Goal: Transaction & Acquisition: Purchase product/service

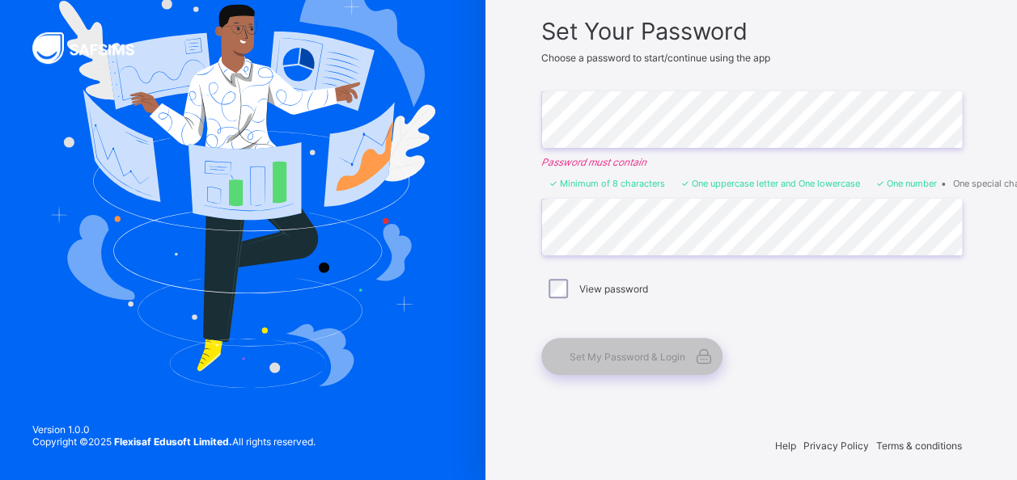
scroll to position [123, 0]
click at [650, 351] on span "Set My Password & Login" at bounding box center [627, 357] width 116 height 12
click at [665, 351] on span "Set My Password & Login" at bounding box center [627, 357] width 116 height 12
click at [616, 351] on span "Set My Password & Login" at bounding box center [627, 357] width 116 height 12
click at [650, 356] on span "Set My Password & Login" at bounding box center [627, 357] width 116 height 12
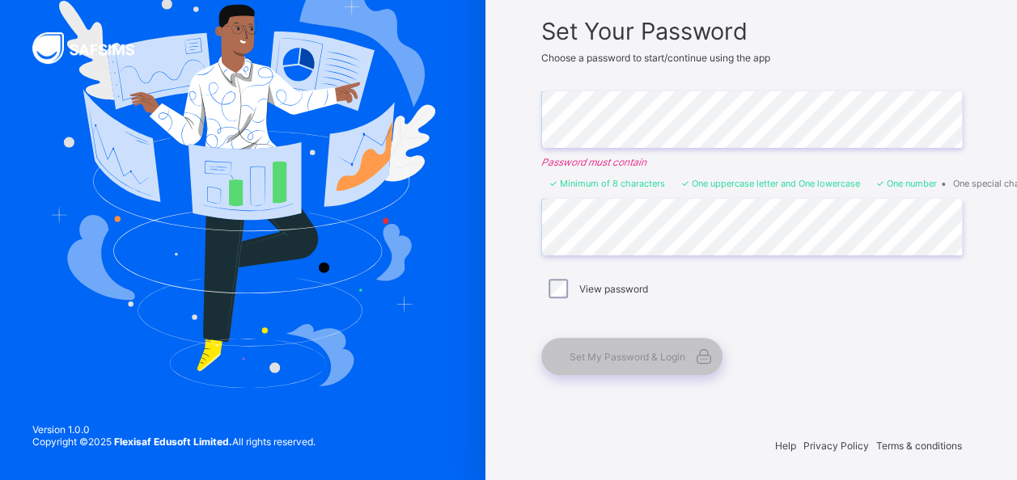
scroll to position [123, 0]
click at [670, 365] on div "Set My Password & Login" at bounding box center [631, 356] width 181 height 37
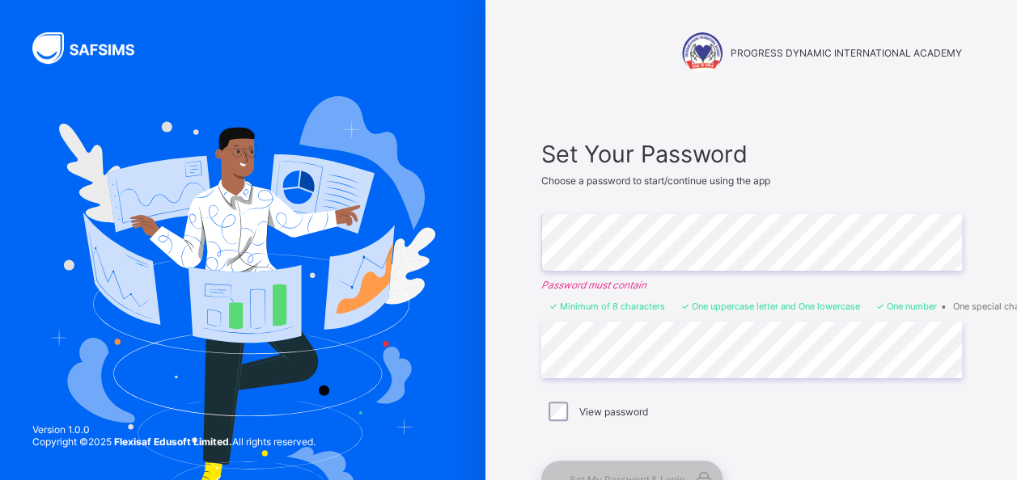
click at [1014, 304] on li "One special character" at bounding box center [998, 306] width 91 height 11
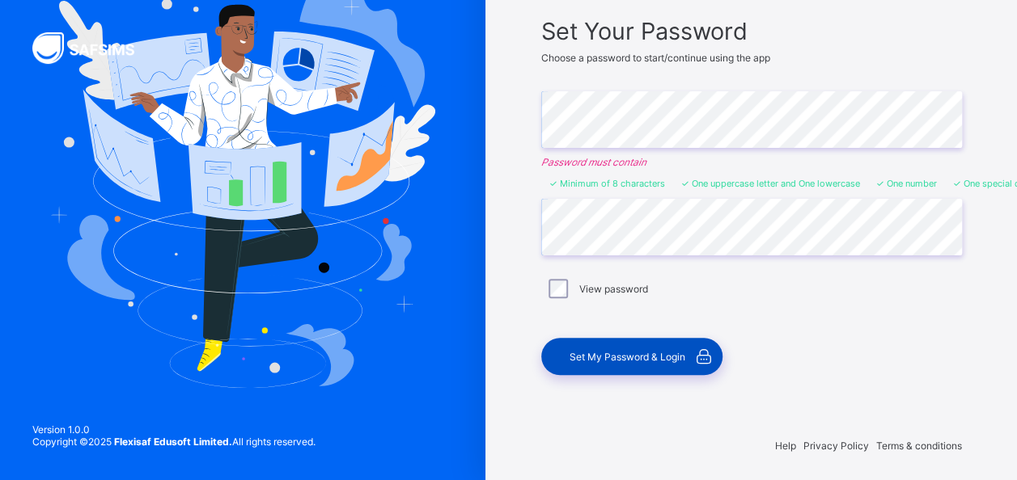
click at [660, 351] on span "Set My Password & Login" at bounding box center [627, 357] width 116 height 12
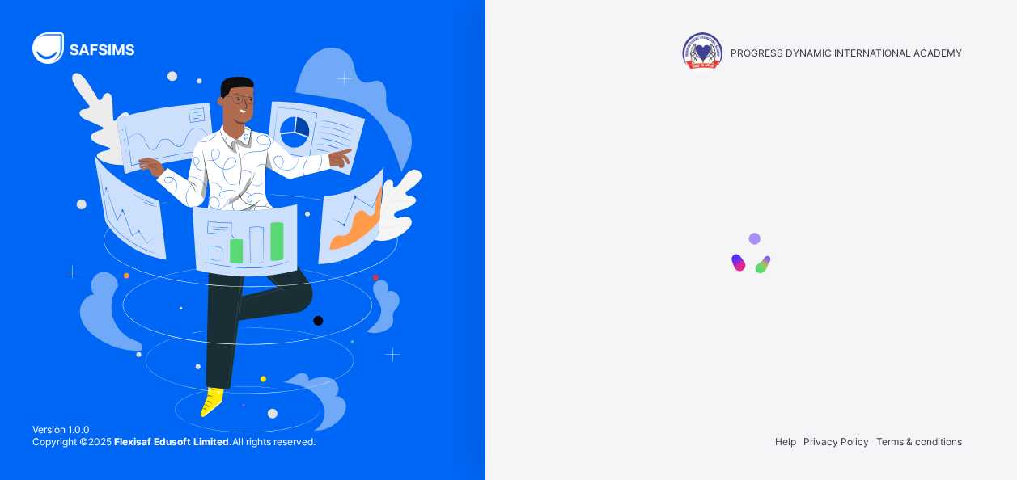
scroll to position [0, 0]
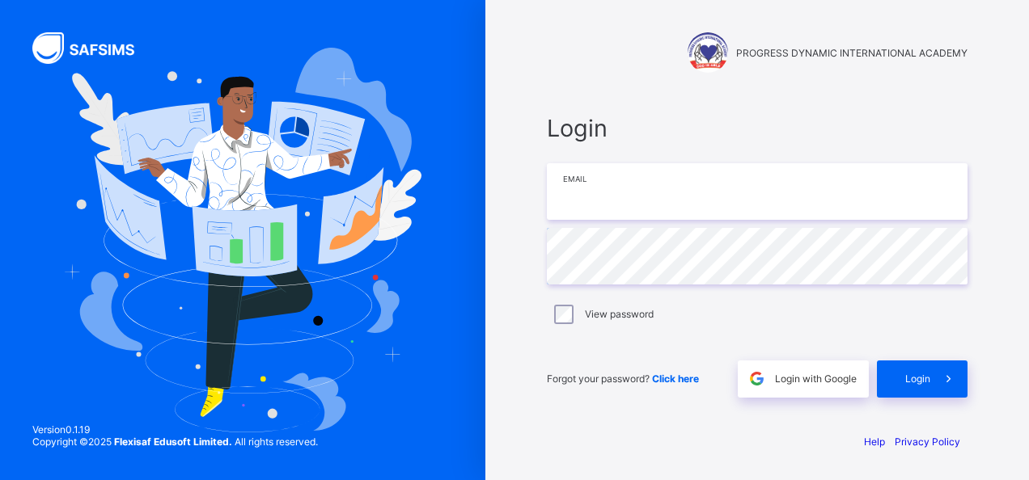
click at [629, 197] on input "email" at bounding box center [757, 191] width 421 height 57
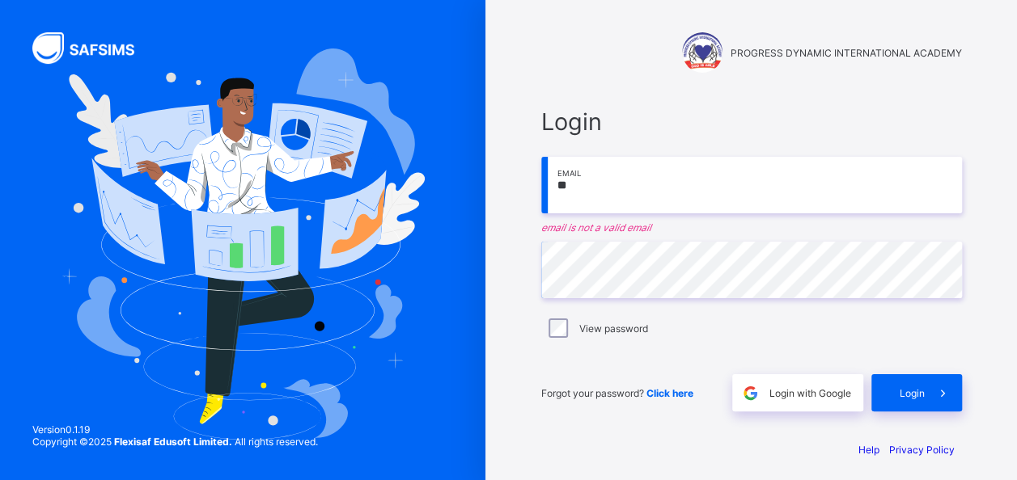
type input "**********"
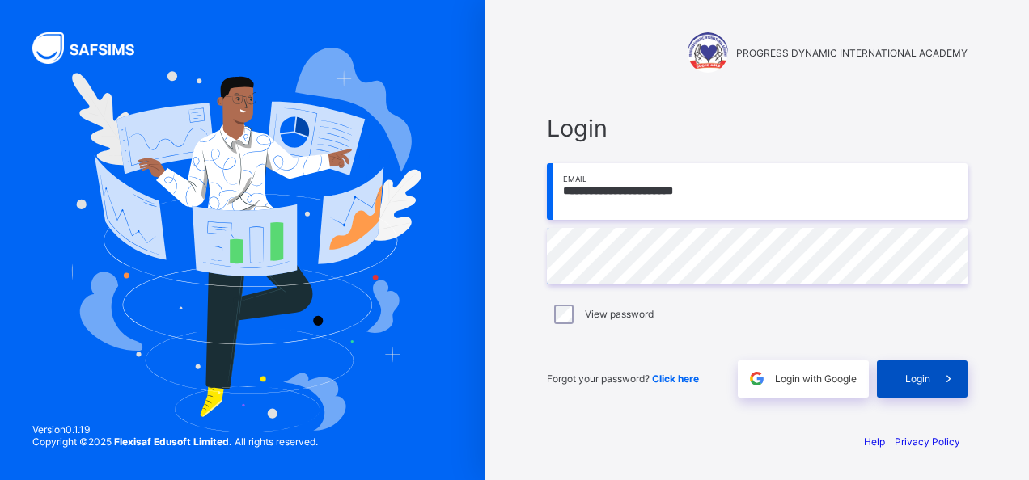
click at [905, 369] on div "Login" at bounding box center [922, 379] width 91 height 37
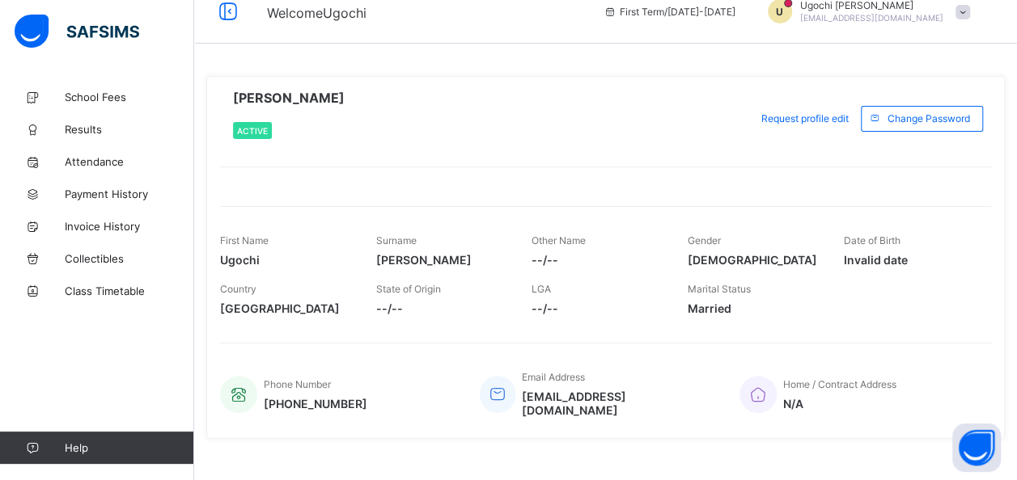
scroll to position [31, 0]
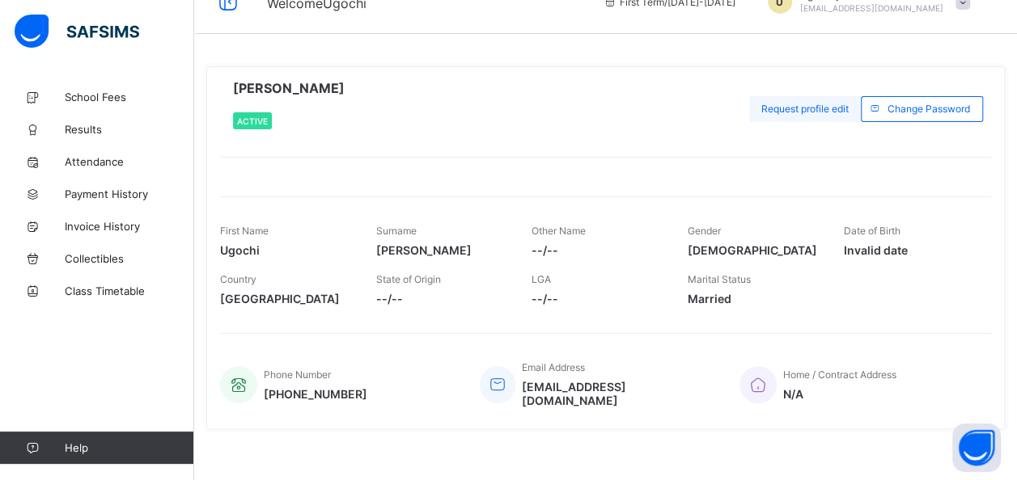
click at [836, 111] on span "Request profile edit" at bounding box center [804, 109] width 87 height 12
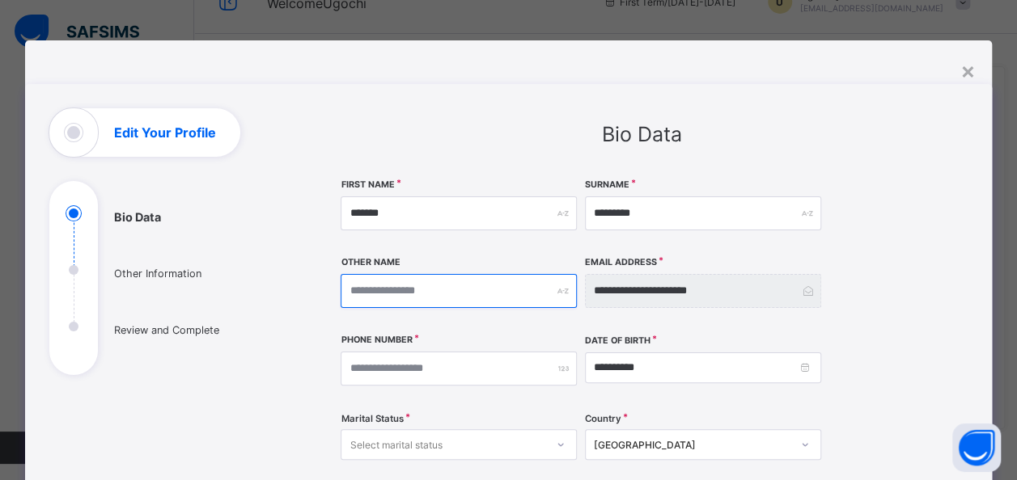
click at [513, 293] on input "text" at bounding box center [459, 291] width 236 height 34
type input "*"
type input "**"
type input "***"
type input "****"
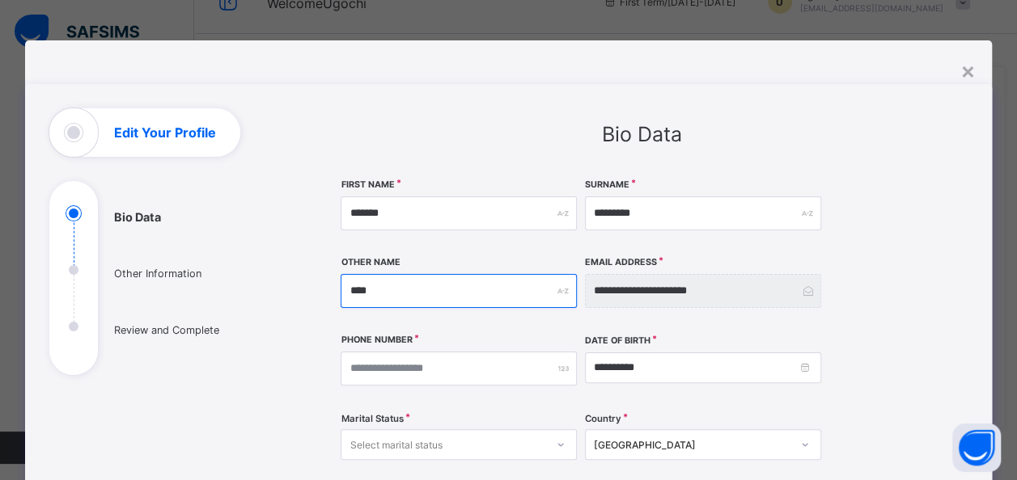
type input "***"
type input "**"
type input "***"
type input "****"
type input "*****"
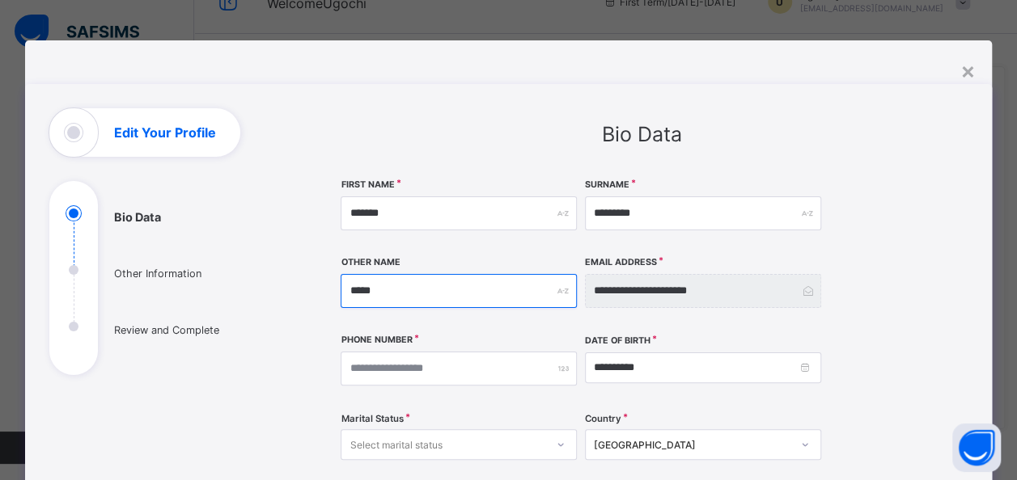
type input "******"
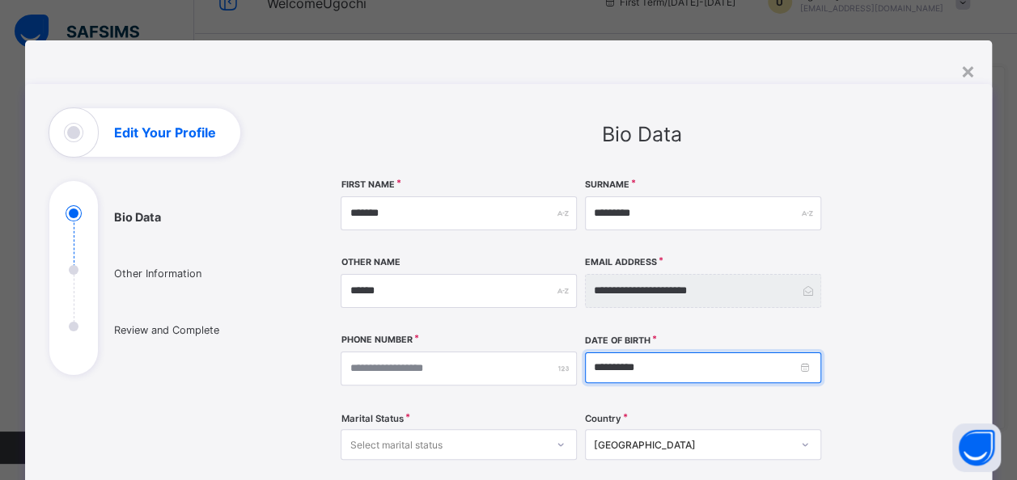
click at [655, 370] on input "**********" at bounding box center [703, 368] width 236 height 31
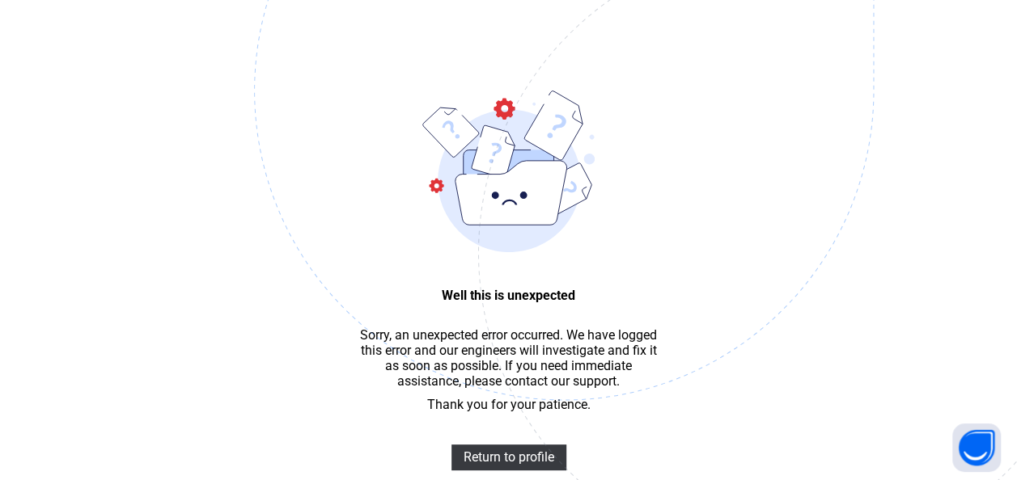
scroll to position [49, 0]
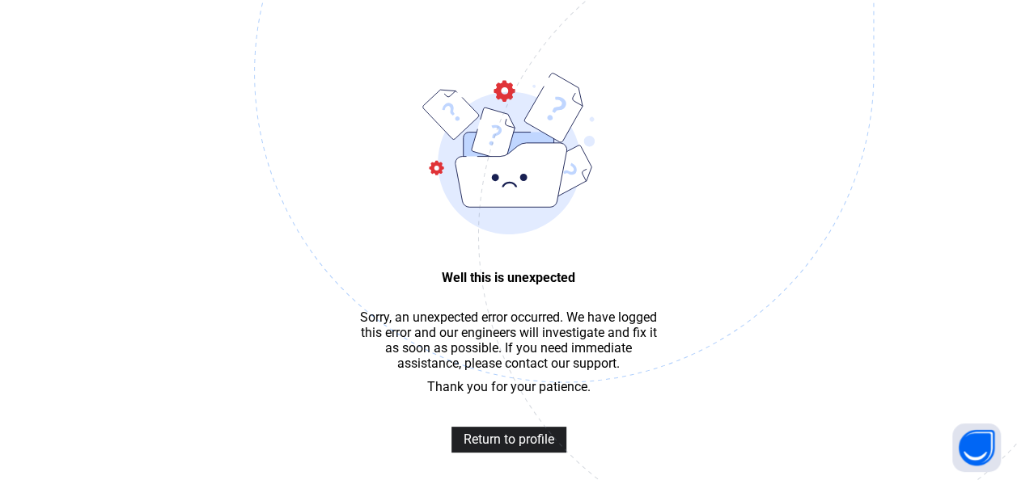
click at [510, 447] on span "Return to profile" at bounding box center [508, 439] width 91 height 15
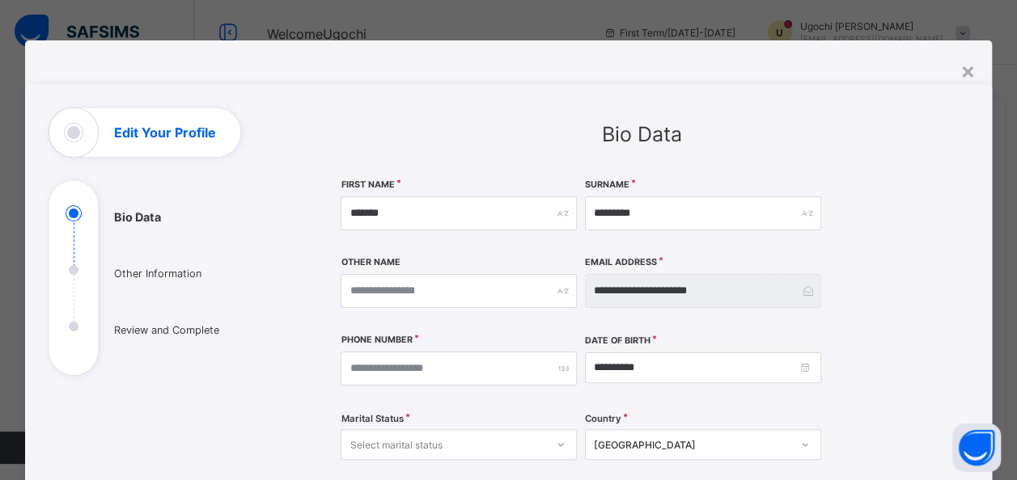
scroll to position [162, 0]
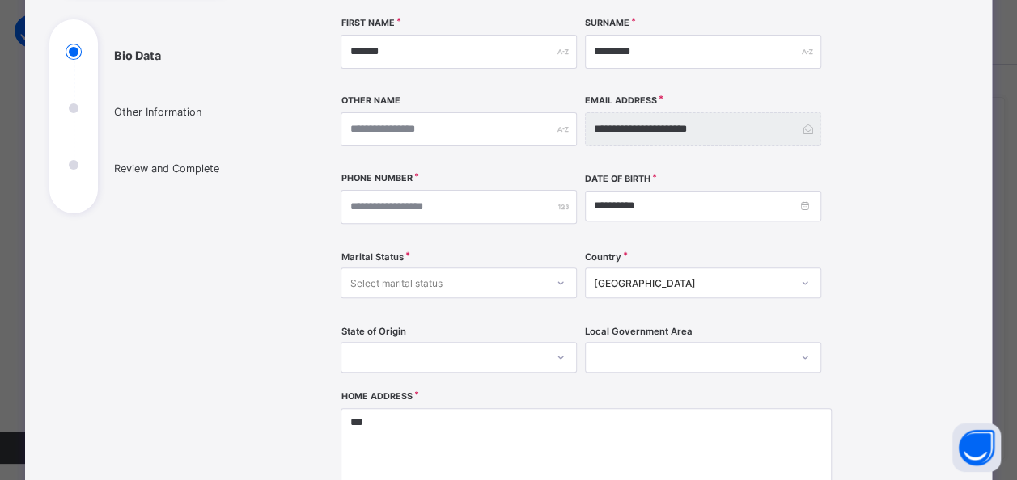
type input "**********"
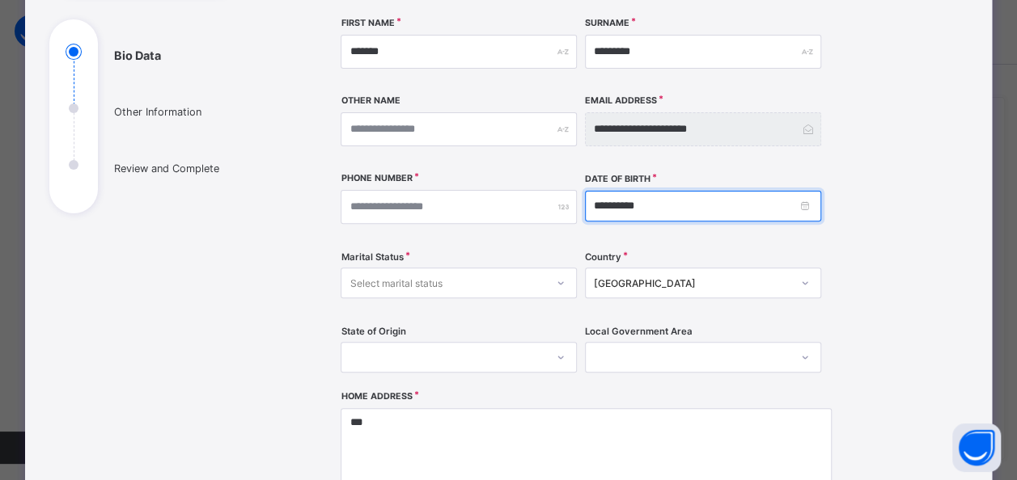
click at [657, 202] on input "**********" at bounding box center [703, 206] width 236 height 31
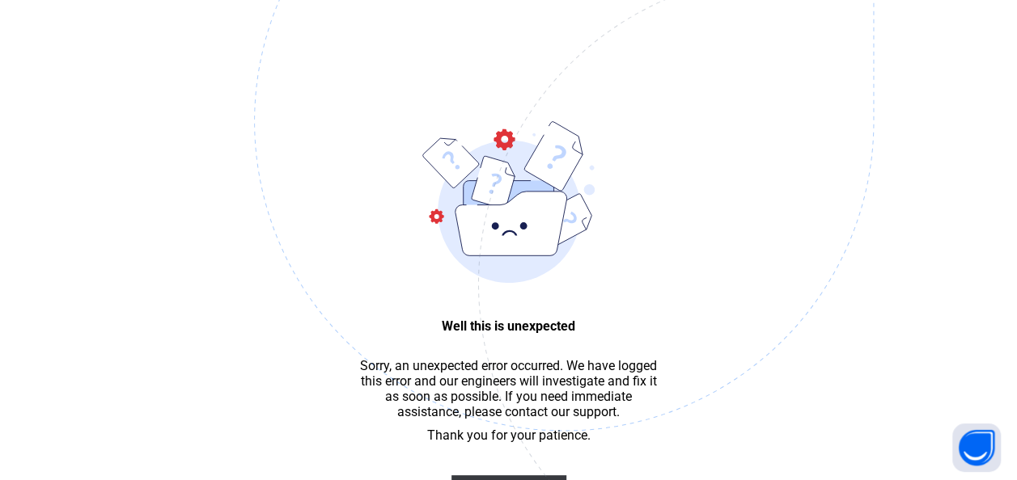
scroll to position [49, 0]
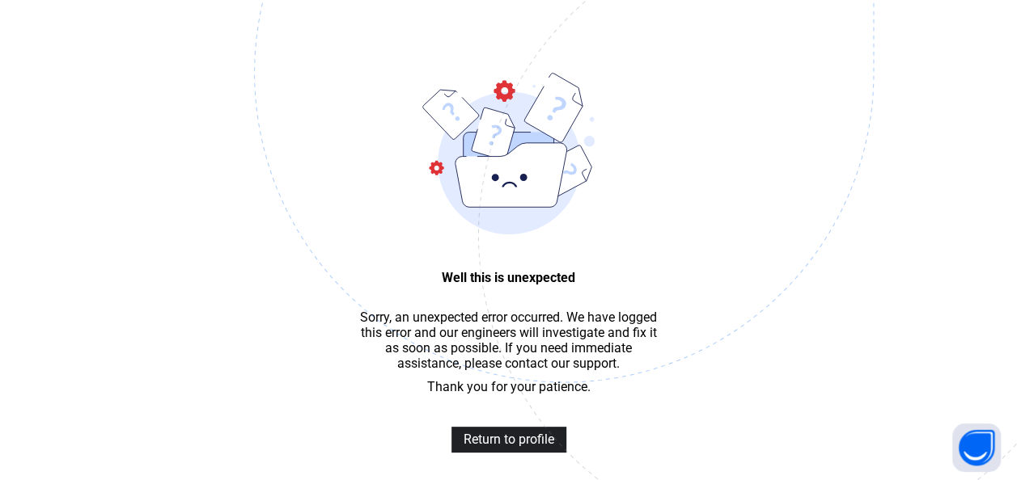
click at [510, 447] on span "Return to profile" at bounding box center [508, 439] width 91 height 15
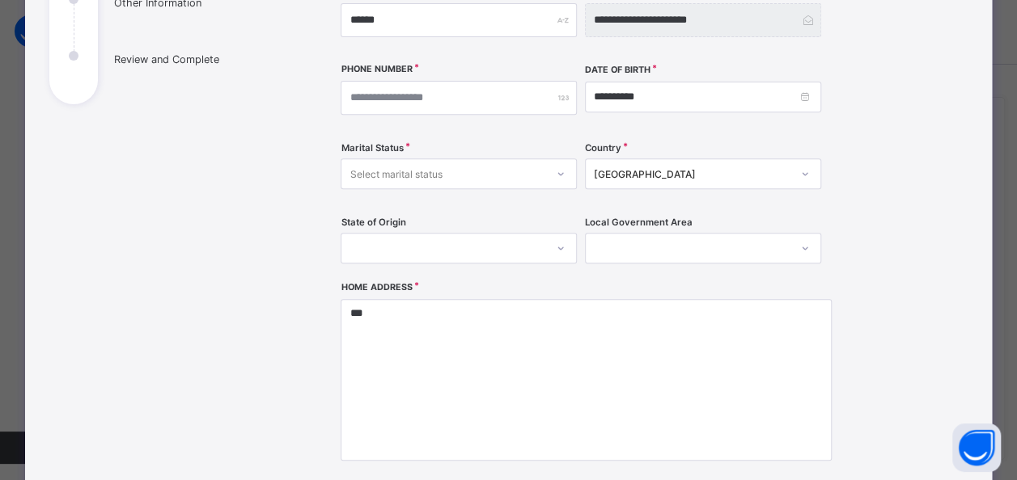
scroll to position [324, 0]
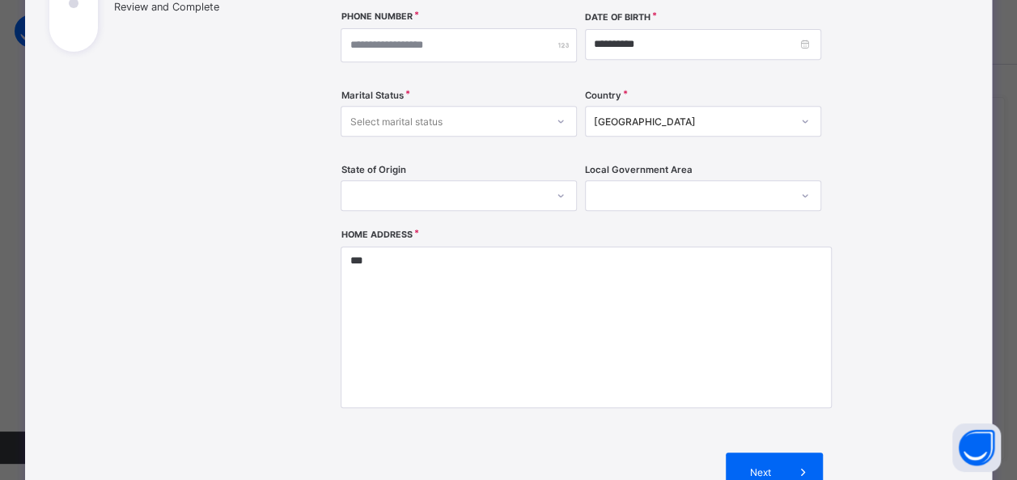
click at [556, 193] on icon at bounding box center [561, 196] width 10 height 16
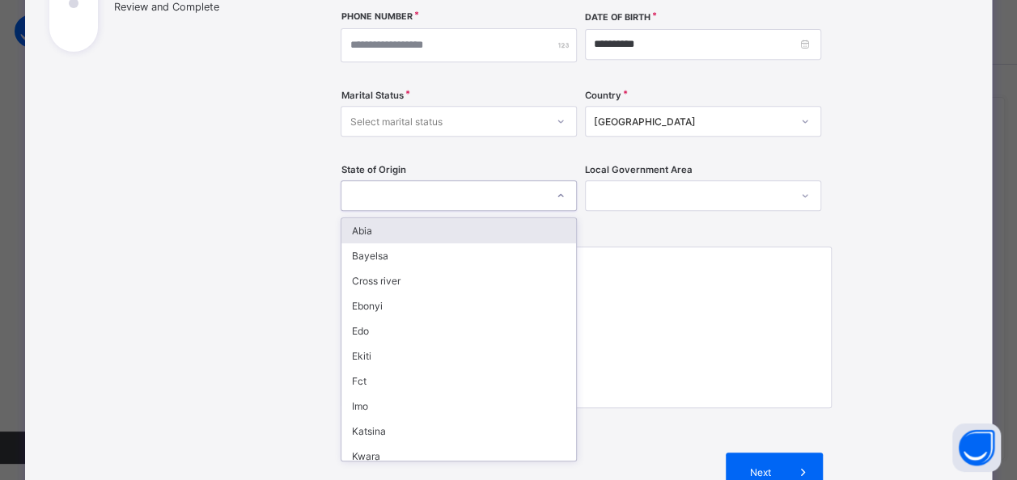
click at [429, 222] on div "Abia" at bounding box center [458, 230] width 235 height 25
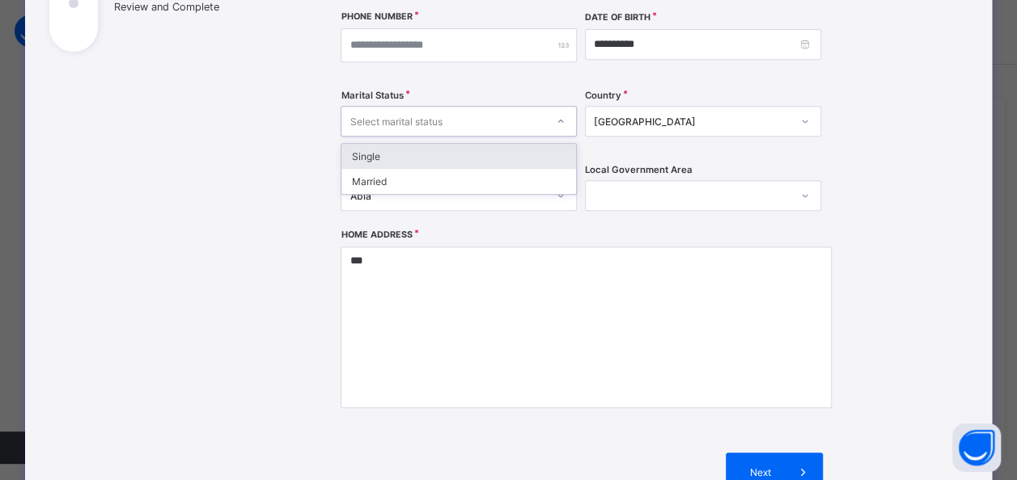
click at [560, 124] on icon at bounding box center [561, 121] width 10 height 16
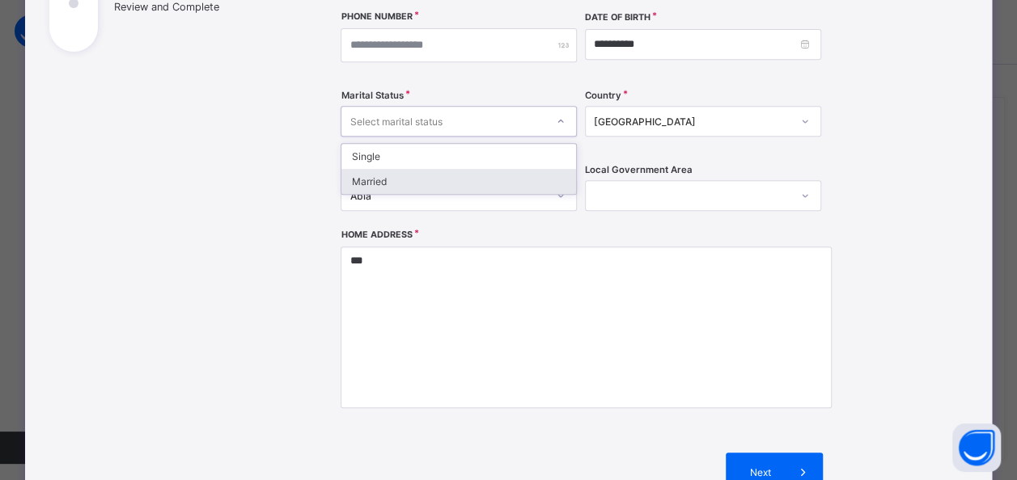
click at [464, 181] on div "Married" at bounding box center [458, 181] width 235 height 25
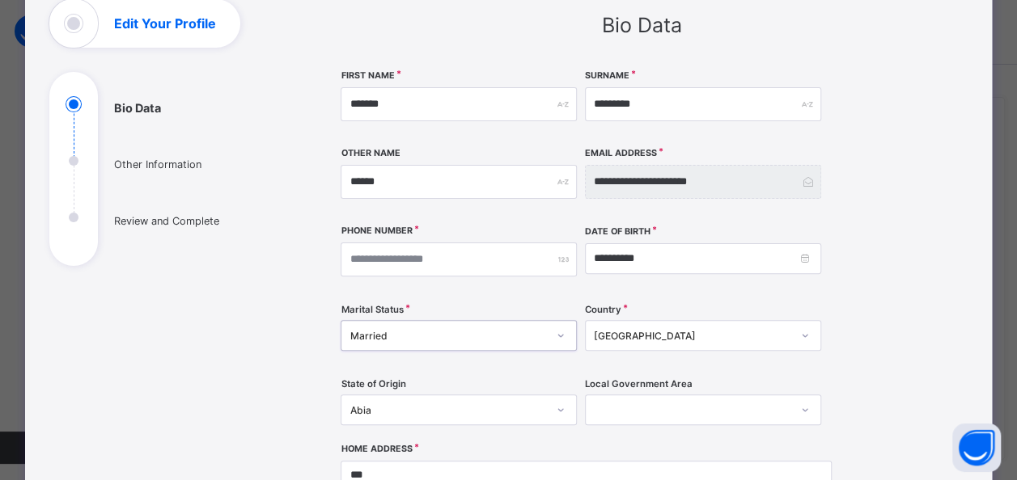
scroll to position [81, 0]
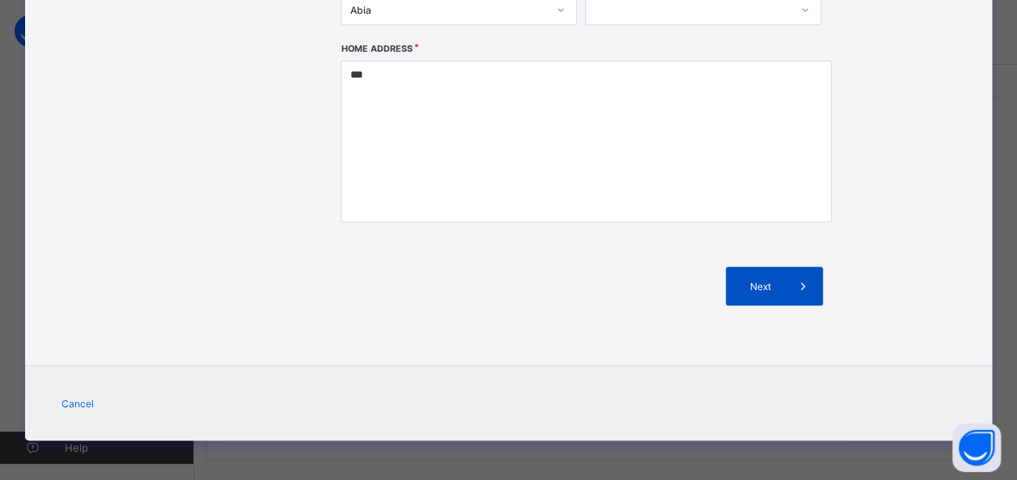
click at [747, 295] on div "Next" at bounding box center [774, 286] width 97 height 39
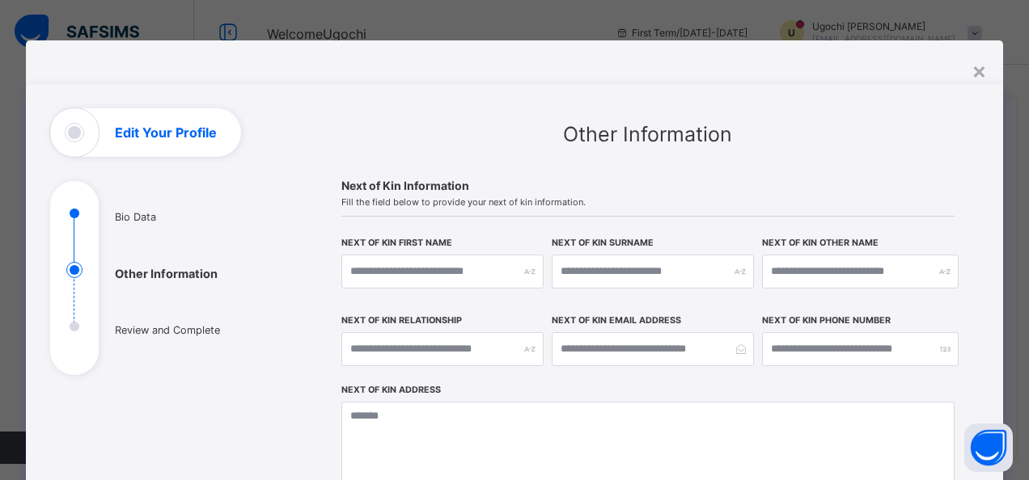
scroll to position [324, 0]
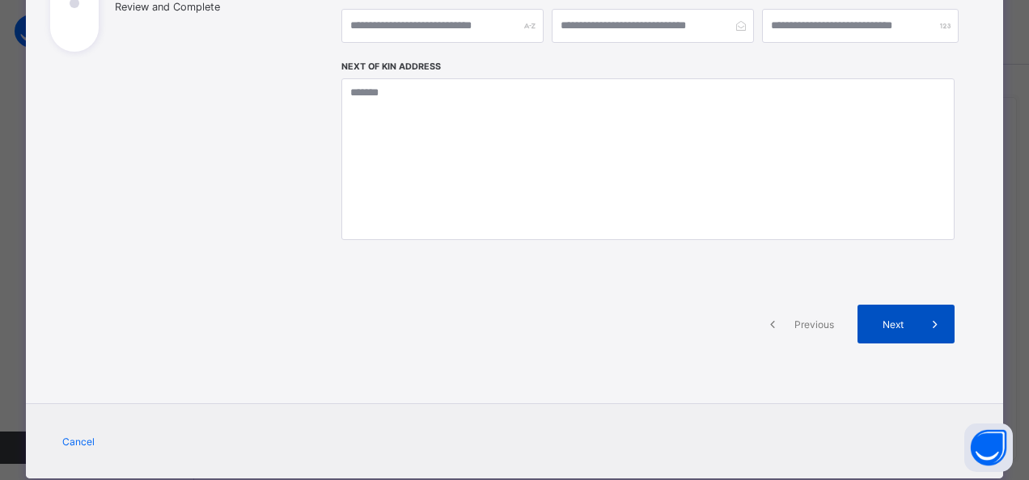
click at [877, 320] on span "Next" at bounding box center [893, 325] width 46 height 12
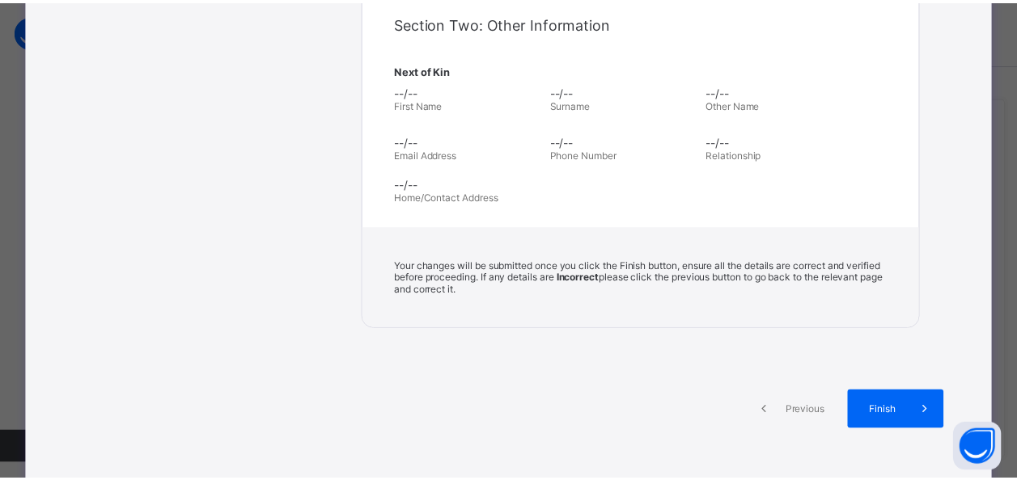
scroll to position [696, 0]
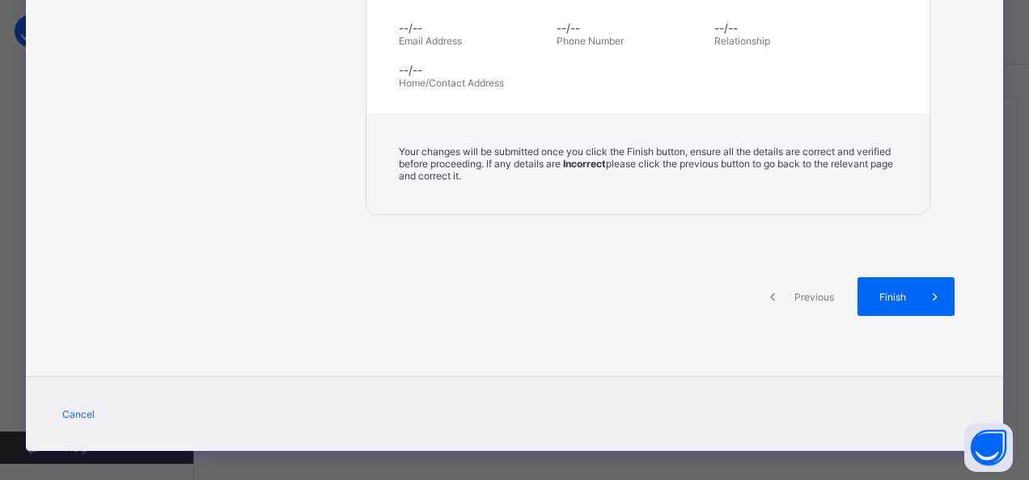
click at [876, 291] on span "Finish" at bounding box center [893, 297] width 46 height 12
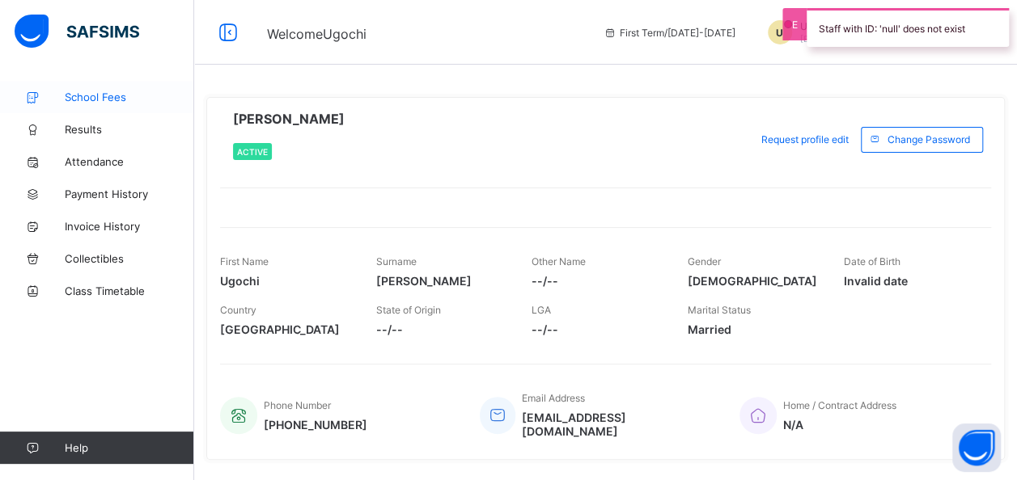
click at [87, 94] on span "School Fees" at bounding box center [129, 97] width 129 height 13
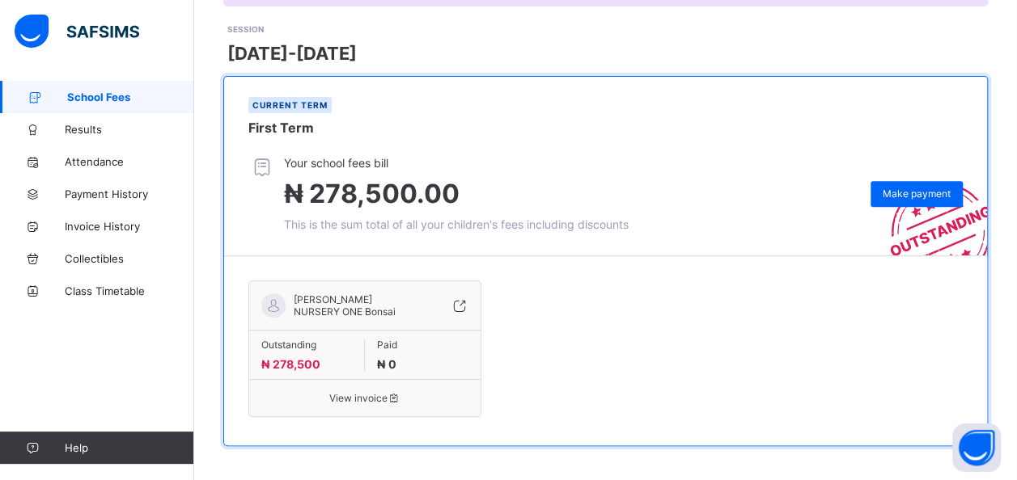
scroll to position [222, 0]
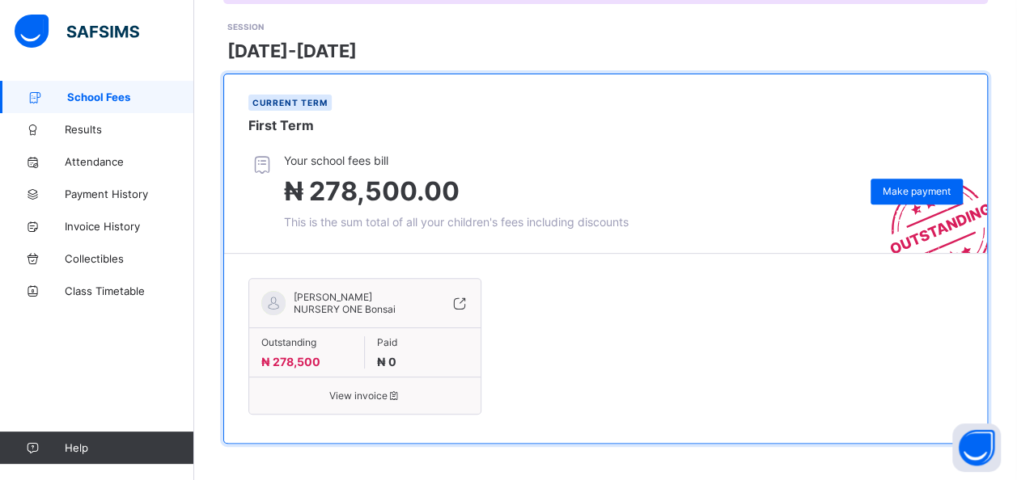
click at [316, 315] on div "ABIMBOLA AKOREDE NURSERY ONE Bonsai" at bounding box center [364, 309] width 231 height 36
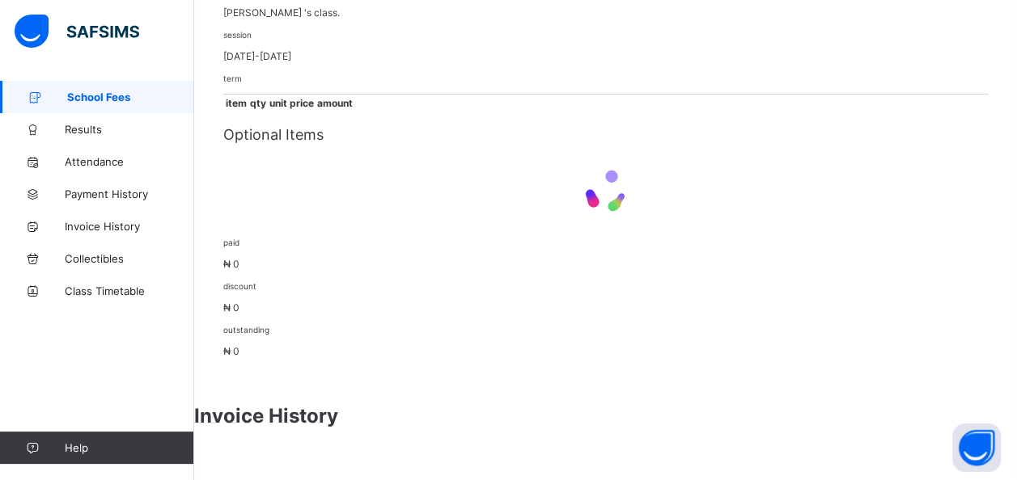
scroll to position [155, 0]
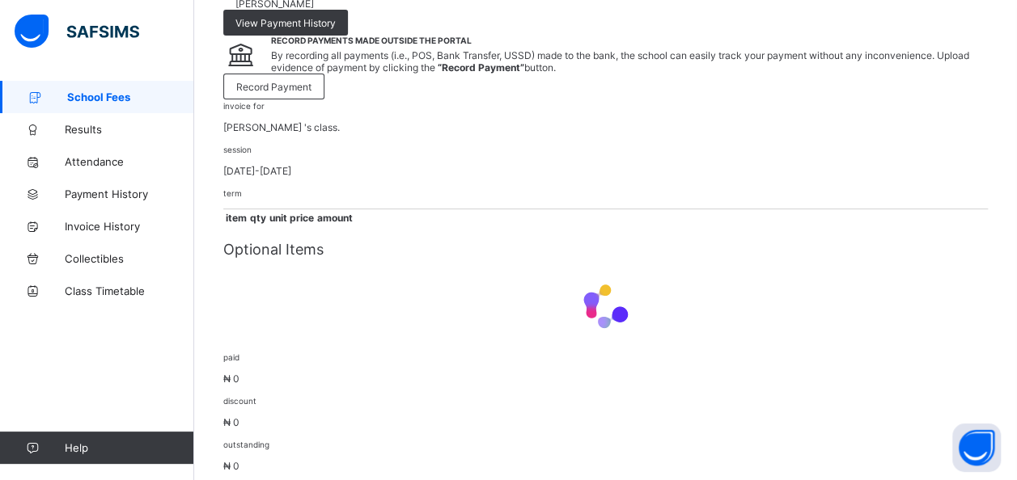
click at [112, 100] on span "School Fees" at bounding box center [130, 97] width 127 height 13
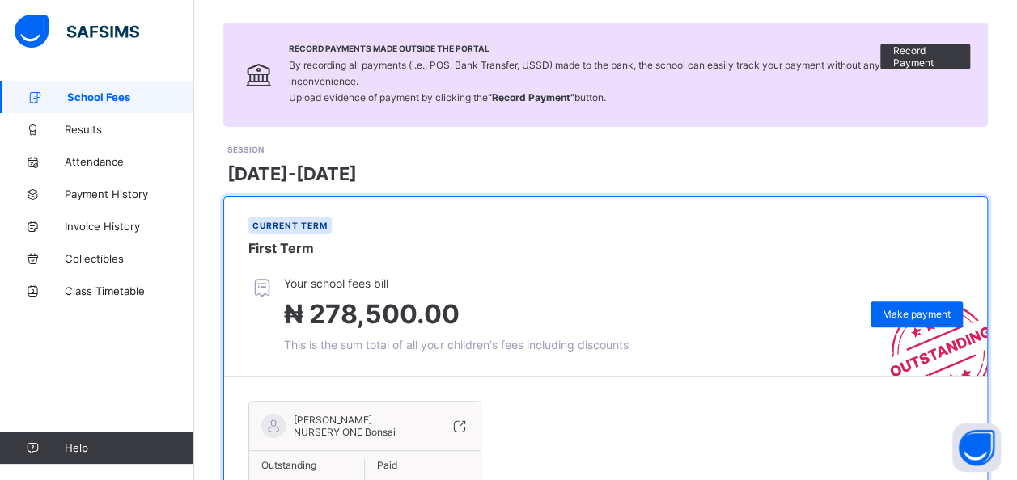
scroll to position [222, 0]
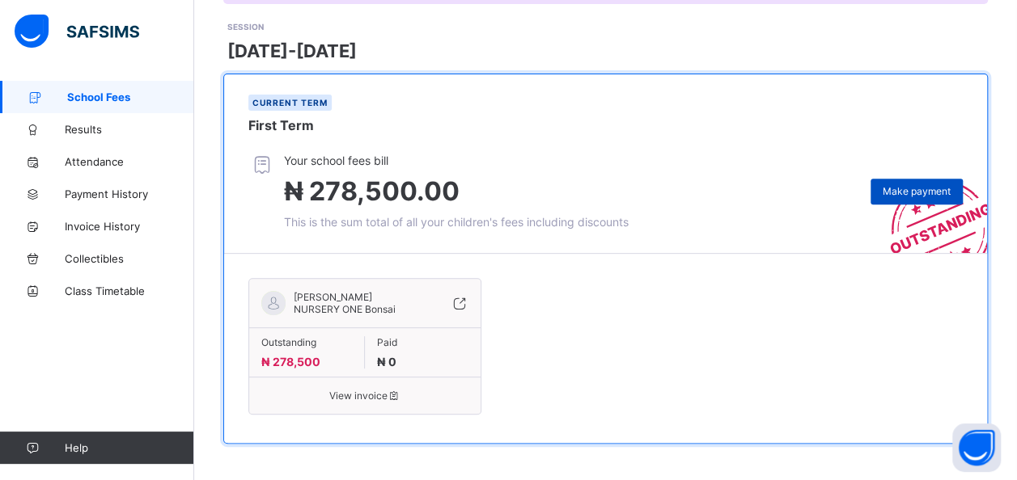
click at [931, 185] on span "Make payment" at bounding box center [917, 191] width 68 height 12
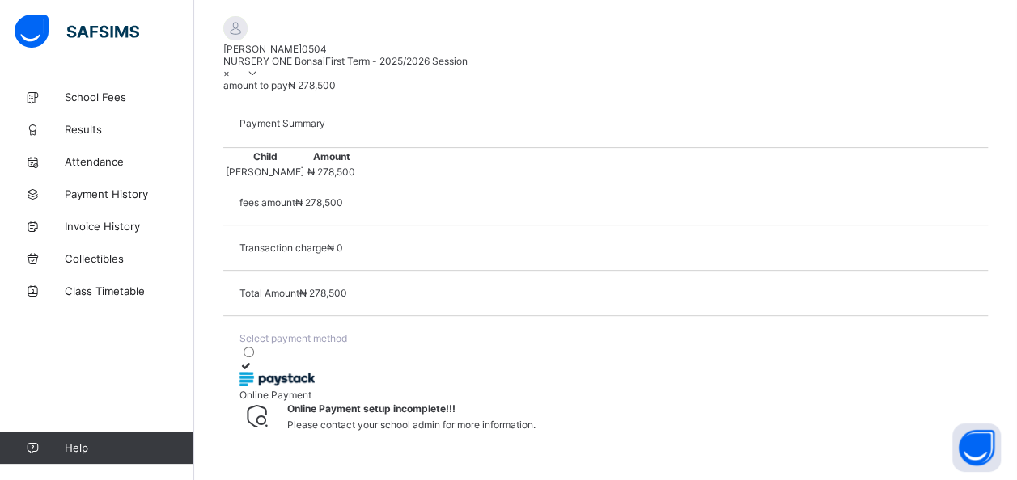
scroll to position [454, 0]
click at [253, 360] on icon at bounding box center [246, 366] width 14 height 12
click at [455, 403] on span "Online Payment setup incomplete!!!" at bounding box center [371, 409] width 168 height 12
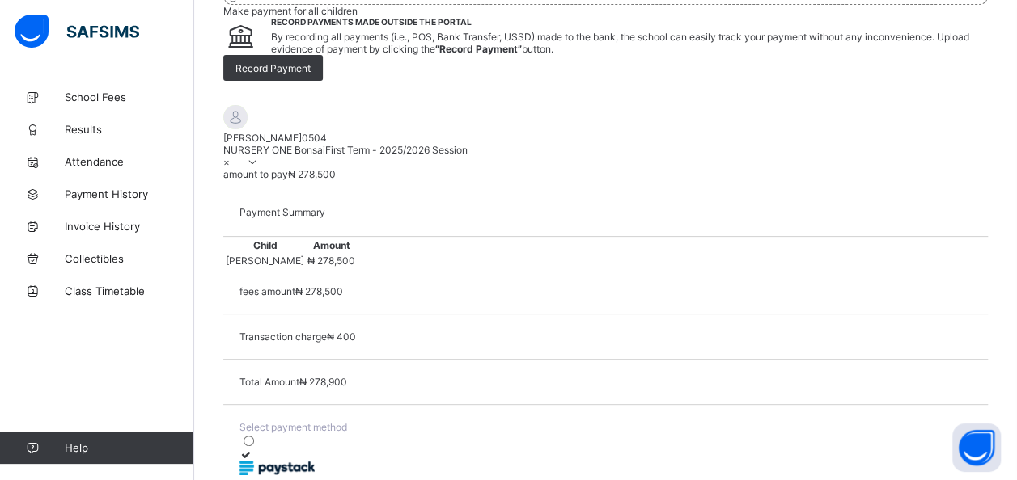
click at [621, 180] on div "ABIMBOLA AKOREDE 0504 NURSERY ONE Bonsai First Term - 2025/2026 Session × amoun…" at bounding box center [605, 142] width 764 height 75
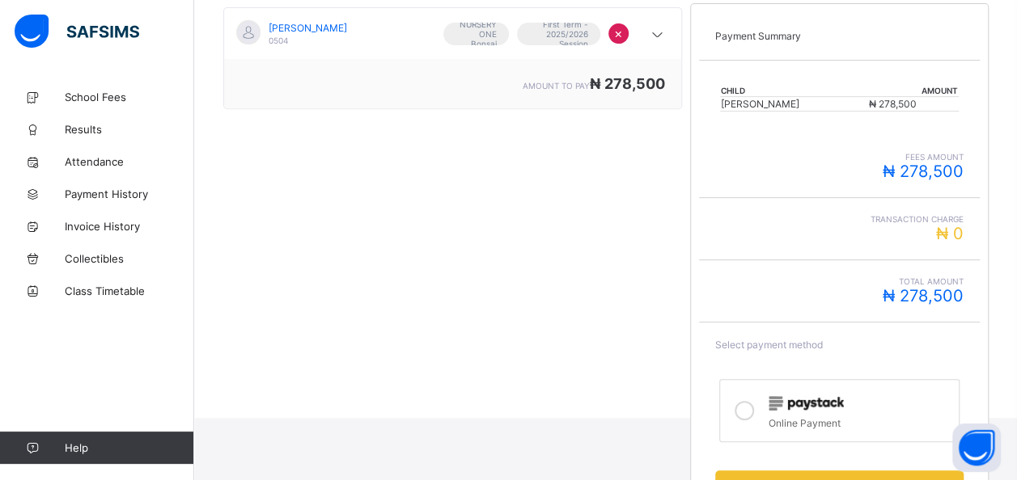
scroll to position [454, 0]
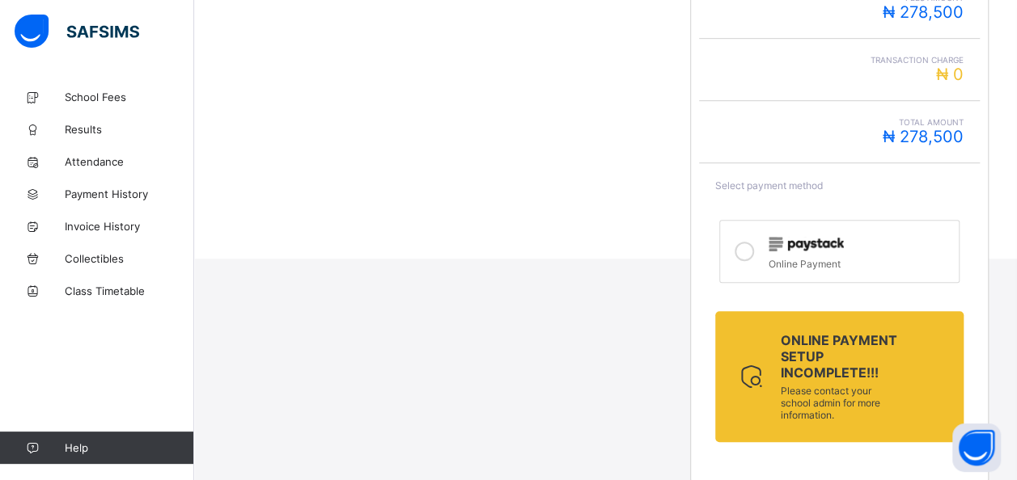
click at [749, 242] on icon at bounding box center [743, 251] width 19 height 19
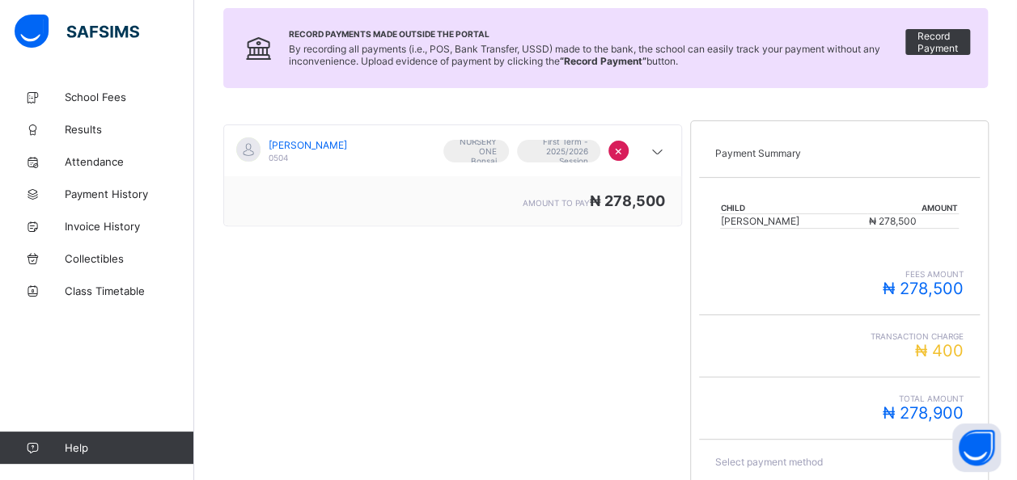
scroll to position [0, 0]
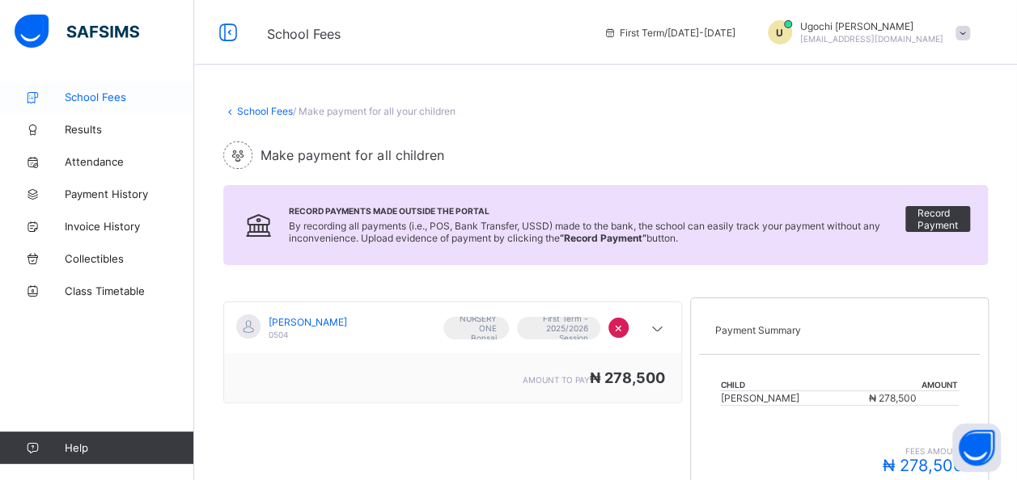
click at [91, 97] on span "School Fees" at bounding box center [129, 97] width 129 height 13
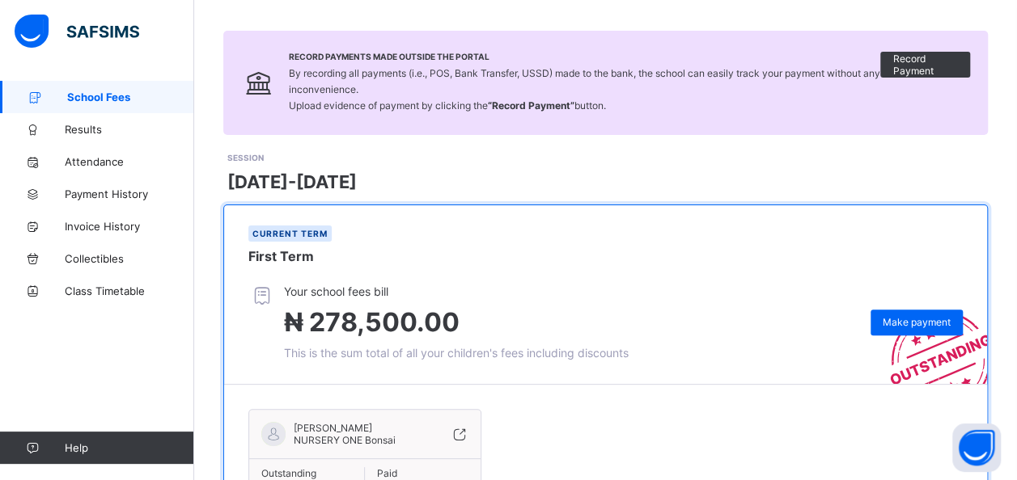
scroll to position [222, 0]
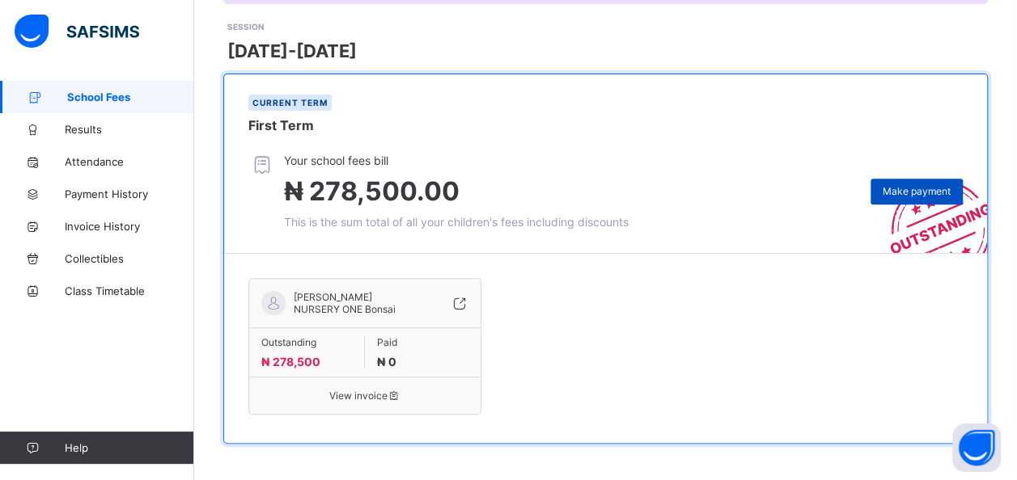
click at [936, 185] on span "Make payment" at bounding box center [917, 191] width 68 height 12
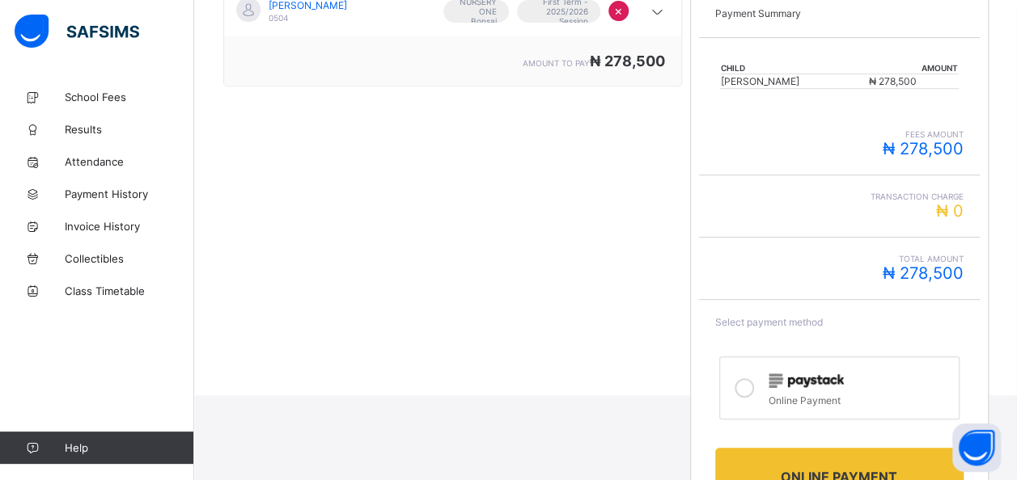
scroll to position [454, 0]
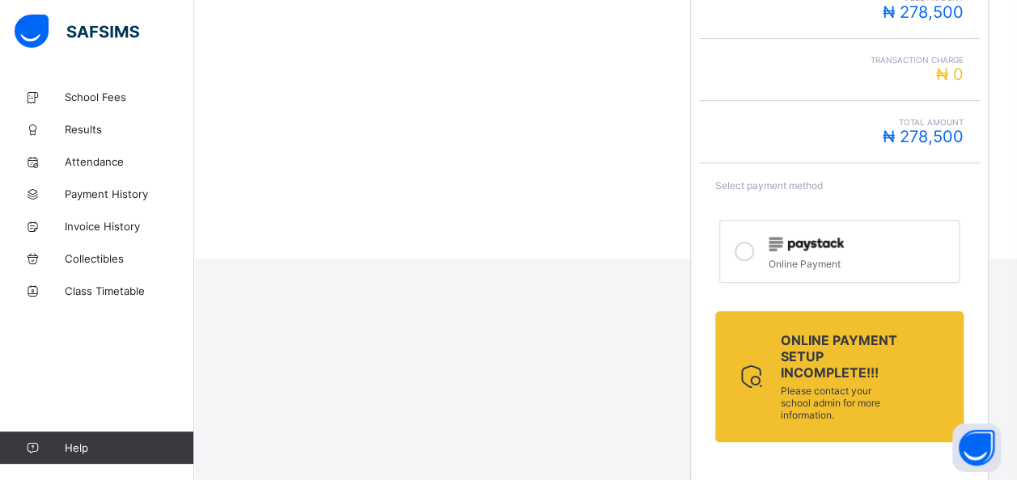
click at [747, 247] on icon at bounding box center [743, 251] width 19 height 19
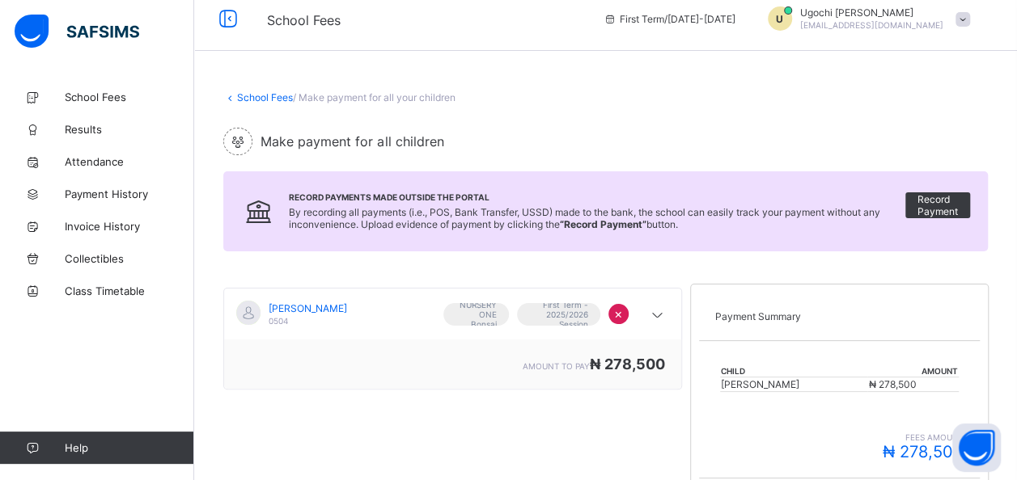
scroll to position [0, 0]
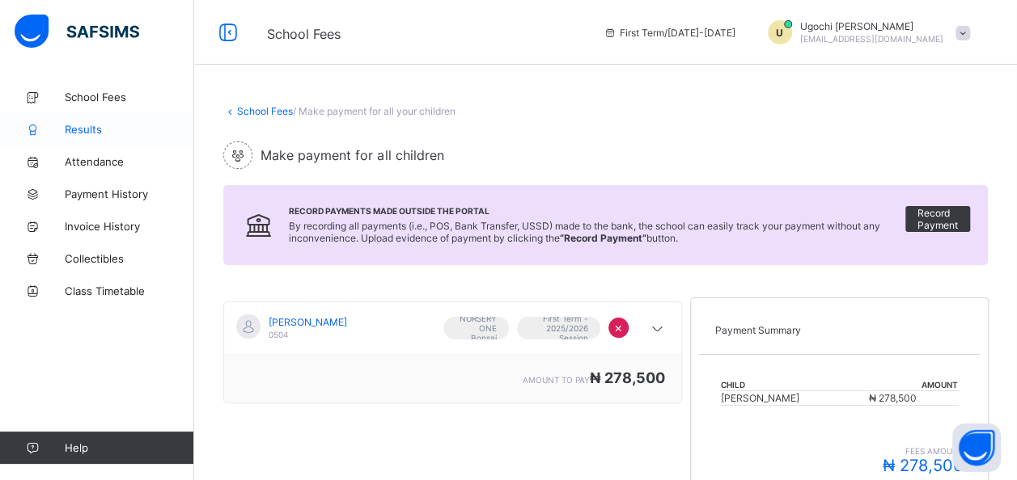
click at [108, 123] on span "Results" at bounding box center [129, 129] width 129 height 13
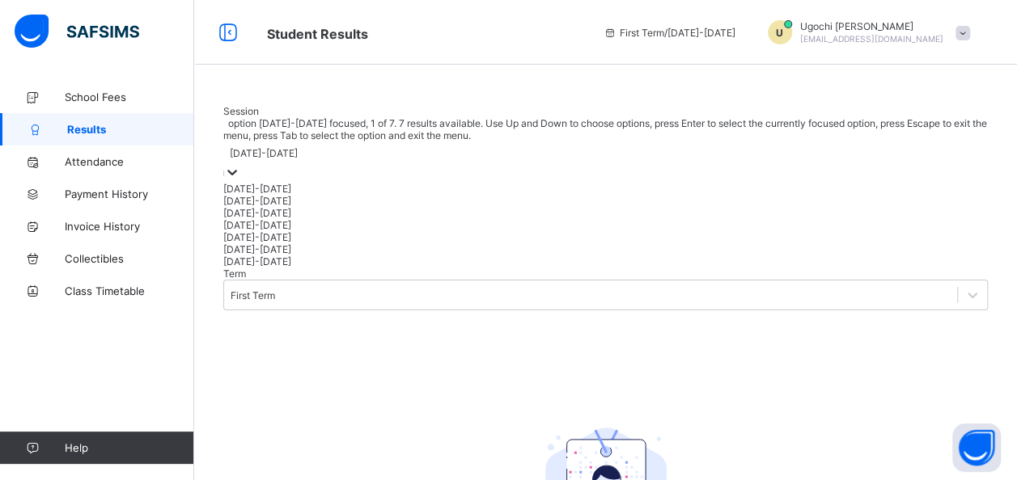
click at [240, 180] on icon at bounding box center [232, 172] width 16 height 16
click at [328, 207] on div "[DATE]-[DATE]" at bounding box center [605, 201] width 764 height 12
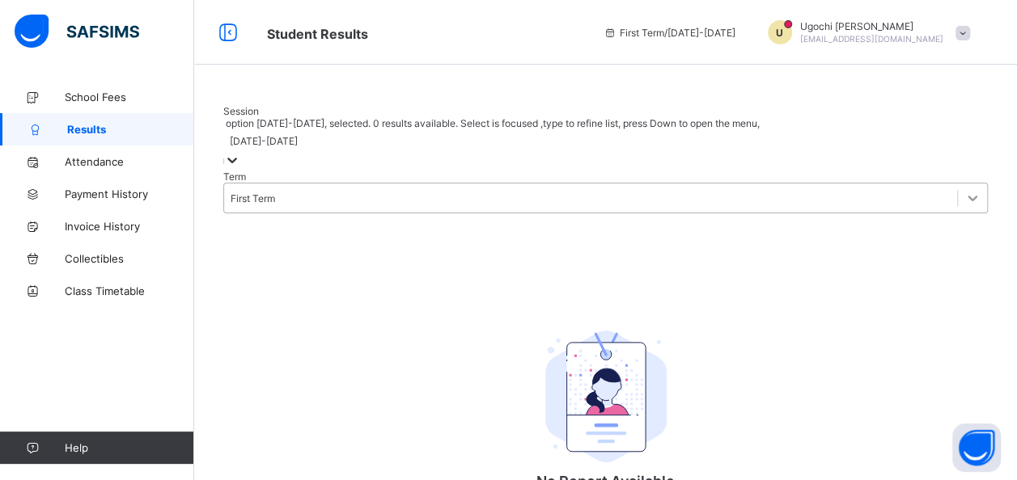
click at [964, 206] on icon at bounding box center [972, 198] width 16 height 16
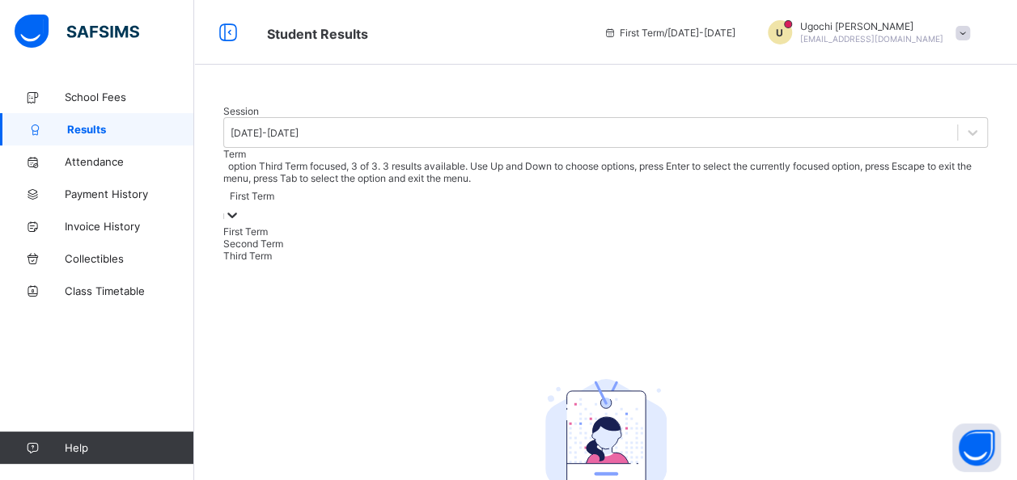
click at [463, 262] on div "Third Term" at bounding box center [605, 256] width 764 height 12
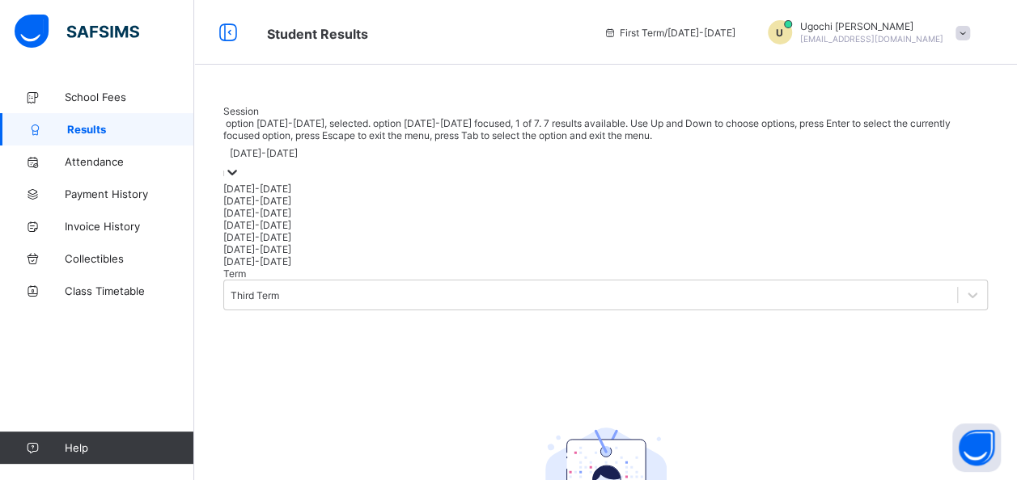
click at [240, 180] on icon at bounding box center [232, 172] width 16 height 16
click at [964, 287] on icon at bounding box center [972, 295] width 16 height 16
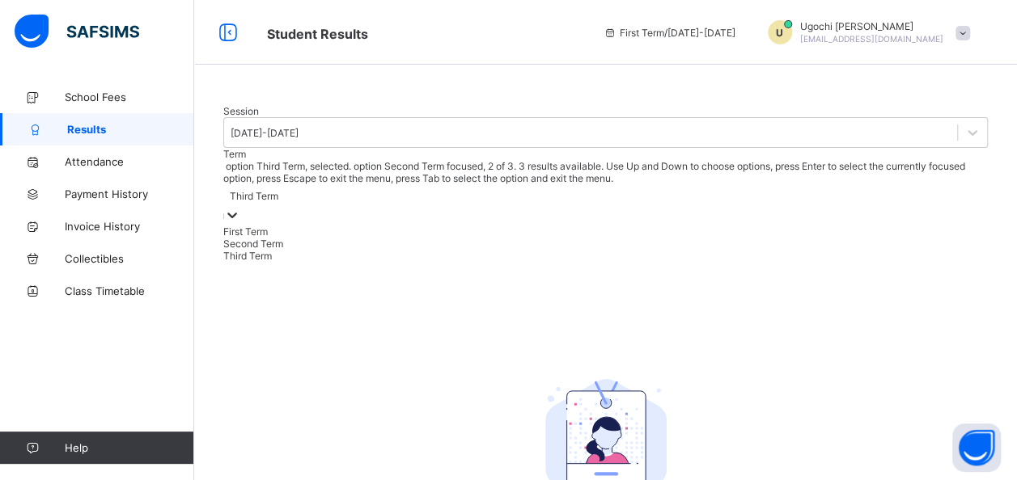
click at [472, 250] on div "Second Term" at bounding box center [605, 244] width 764 height 12
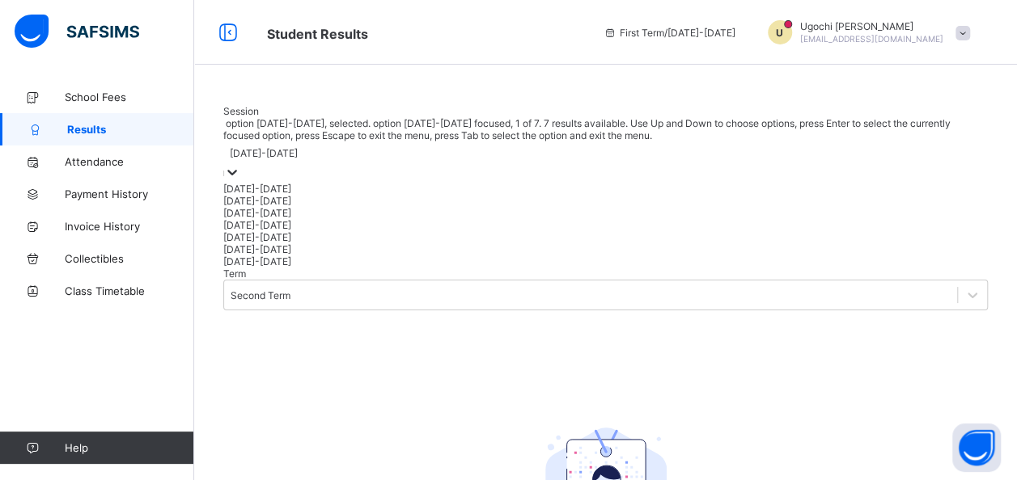
click at [237, 176] on icon at bounding box center [232, 173] width 10 height 6
click at [298, 195] on div "[DATE]-[DATE]" at bounding box center [605, 189] width 764 height 12
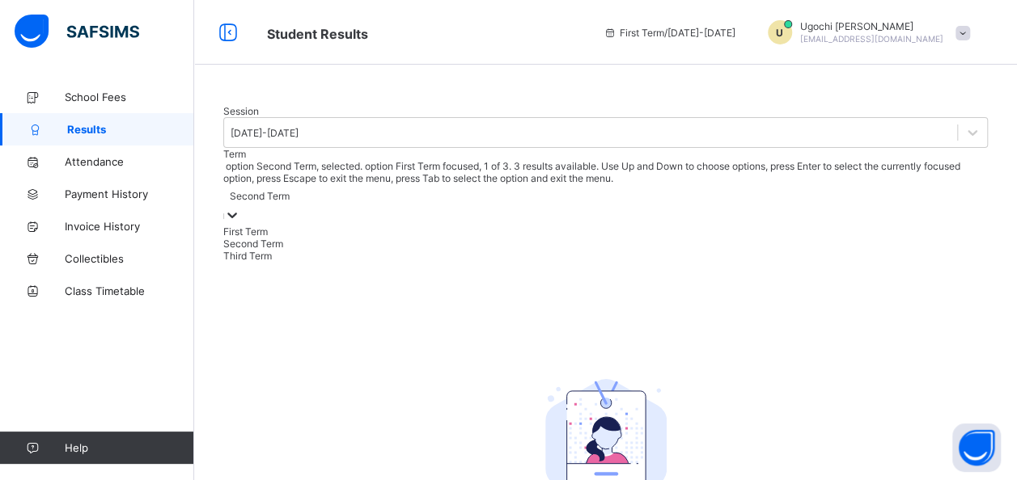
click at [240, 223] on icon at bounding box center [232, 215] width 16 height 16
click at [480, 238] on div "First Term" at bounding box center [605, 232] width 764 height 12
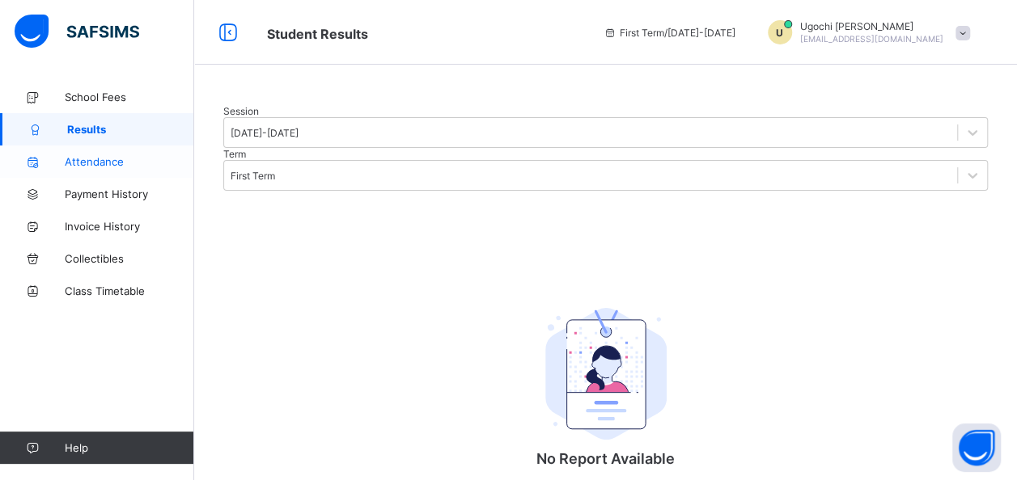
click at [108, 159] on span "Attendance" at bounding box center [129, 161] width 129 height 13
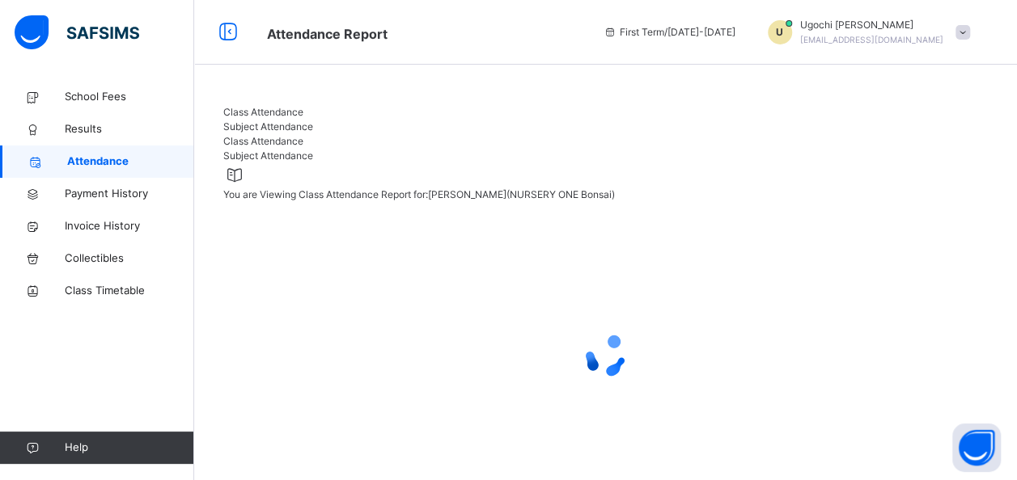
select select "****"
select select "*"
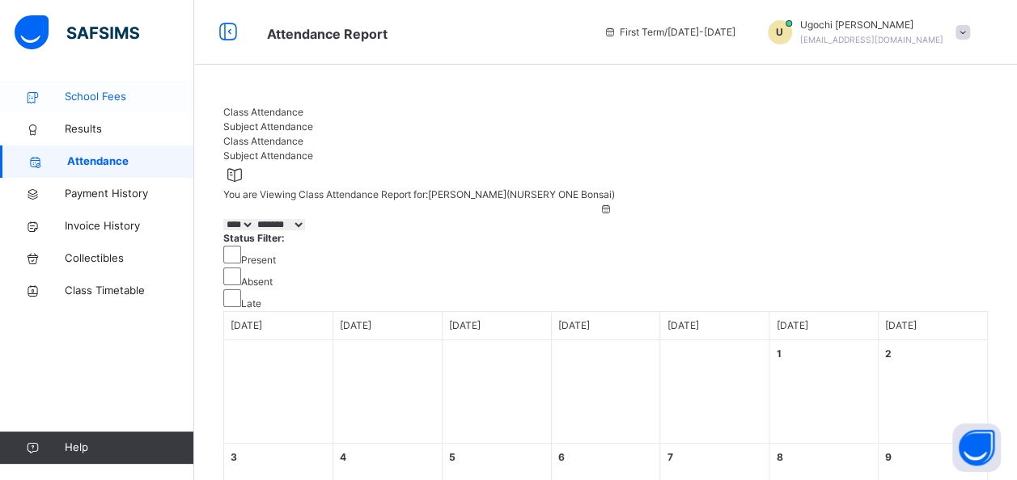
click at [97, 101] on span "School Fees" at bounding box center [129, 97] width 129 height 16
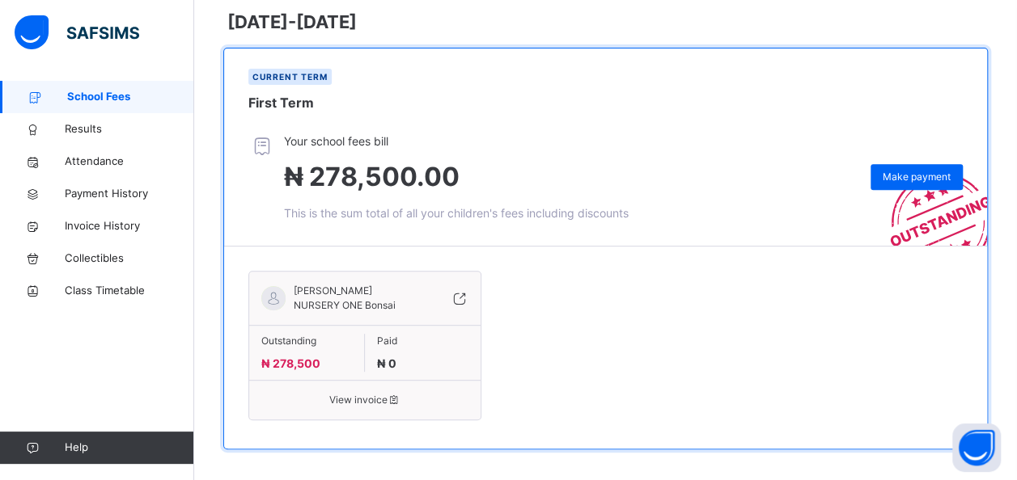
scroll to position [266, 0]
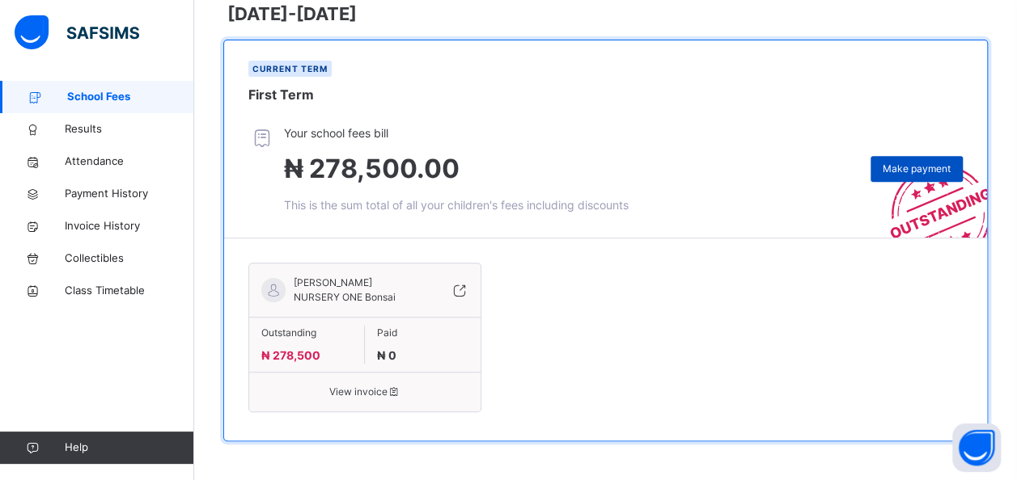
click at [924, 172] on span "Make payment" at bounding box center [917, 169] width 68 height 15
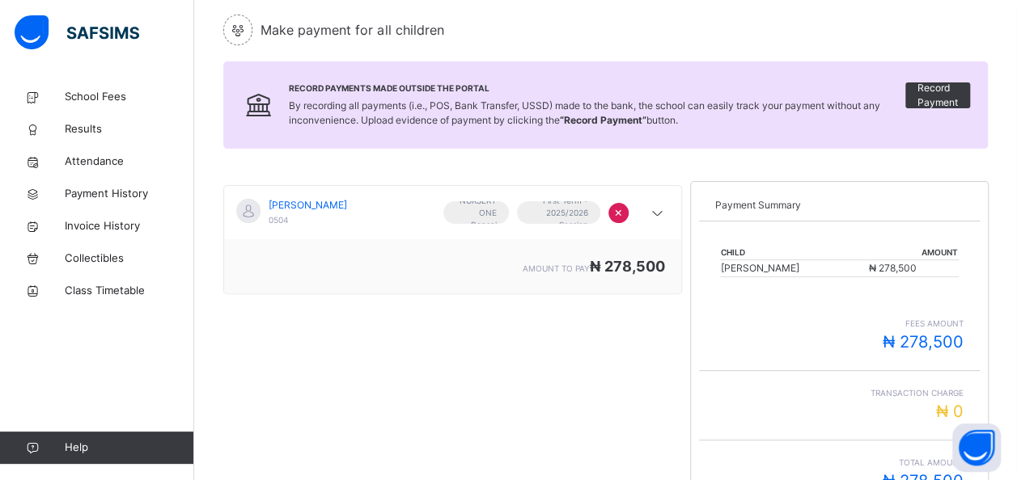
scroll to position [266, 0]
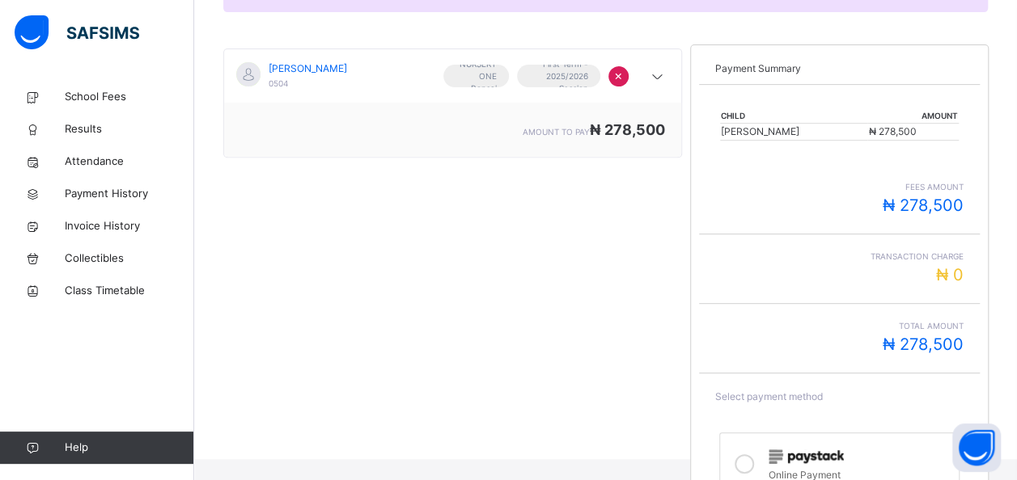
click at [623, 76] on span "×" at bounding box center [618, 75] width 9 height 19
click at [623, 73] on span "×" at bounding box center [618, 75] width 9 height 19
click at [663, 73] on icon at bounding box center [656, 77] width 19 height 21
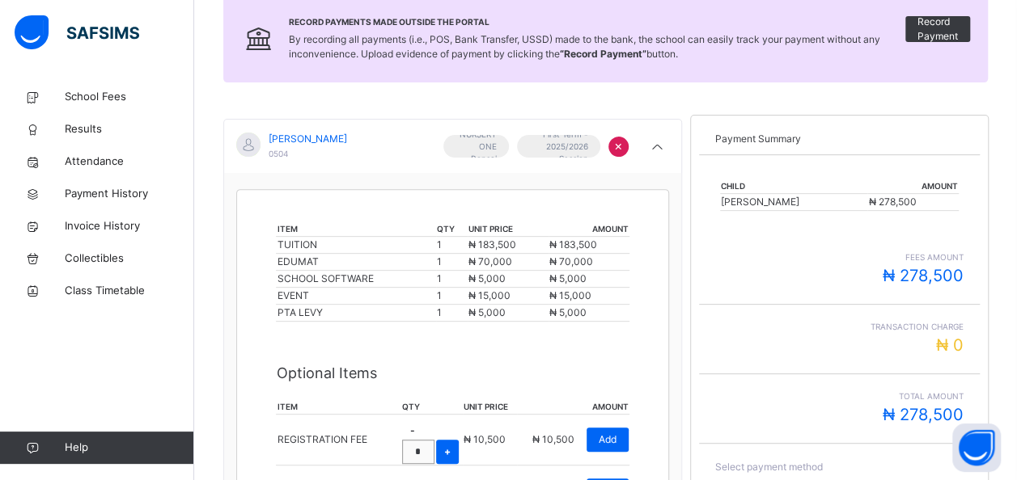
scroll to position [180, 0]
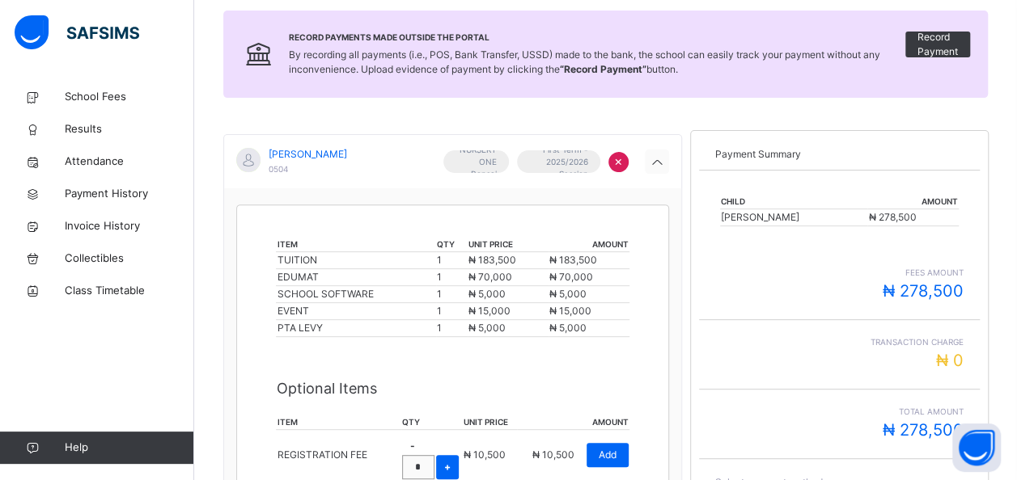
click at [667, 163] on icon at bounding box center [656, 163] width 19 height 21
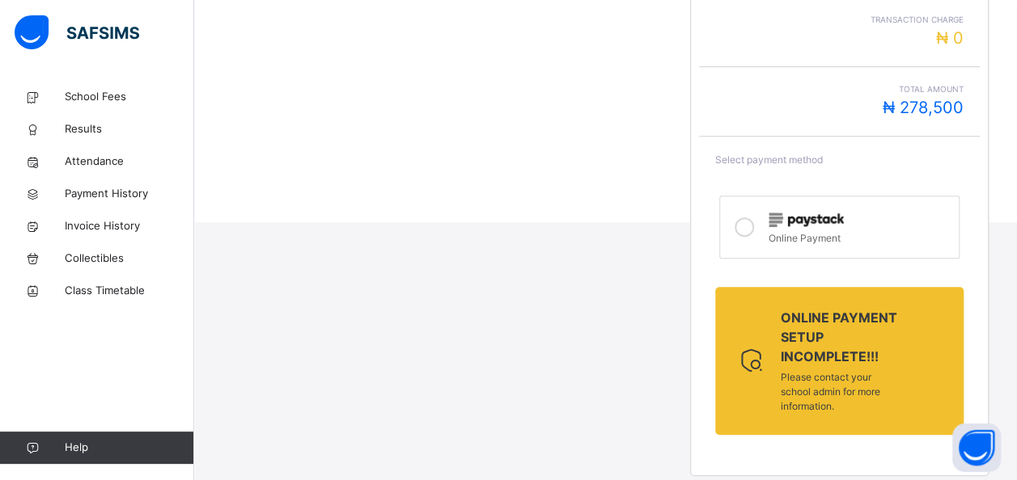
scroll to position [504, 0]
click at [748, 230] on icon at bounding box center [743, 226] width 19 height 19
click at [754, 231] on icon at bounding box center [743, 226] width 19 height 19
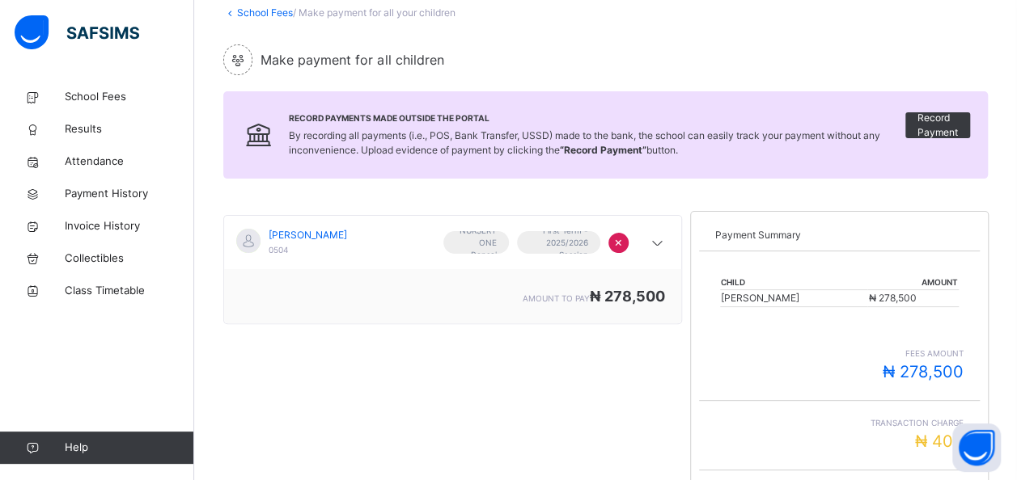
scroll to position [0, 0]
